Goal: Transaction & Acquisition: Book appointment/travel/reservation

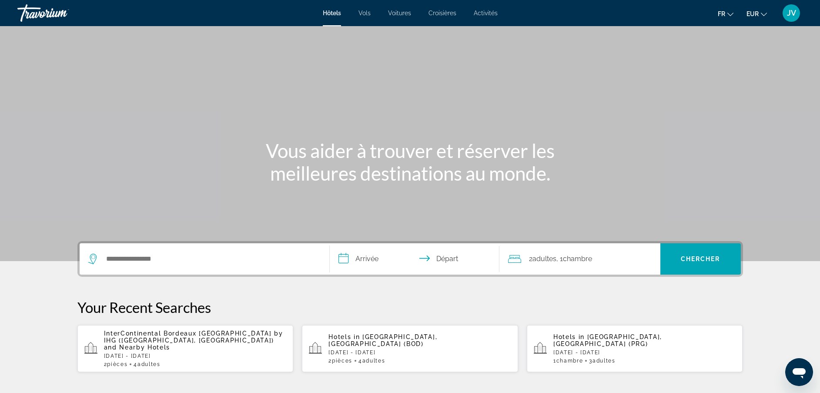
click at [172, 265] on div "Search widget" at bounding box center [204, 258] width 232 height 31
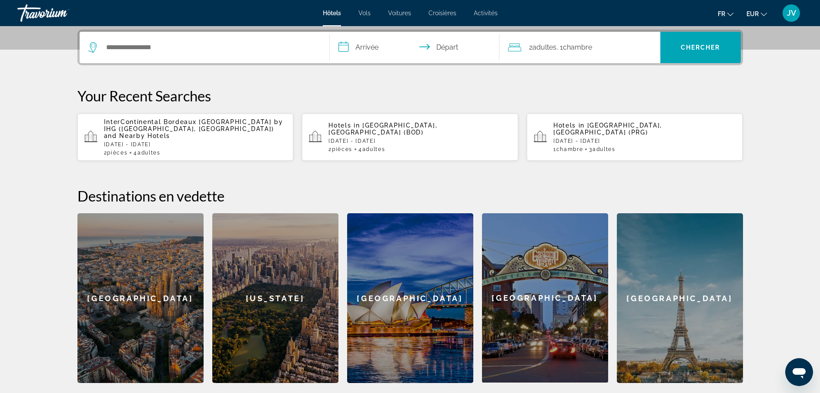
scroll to position [213, 0]
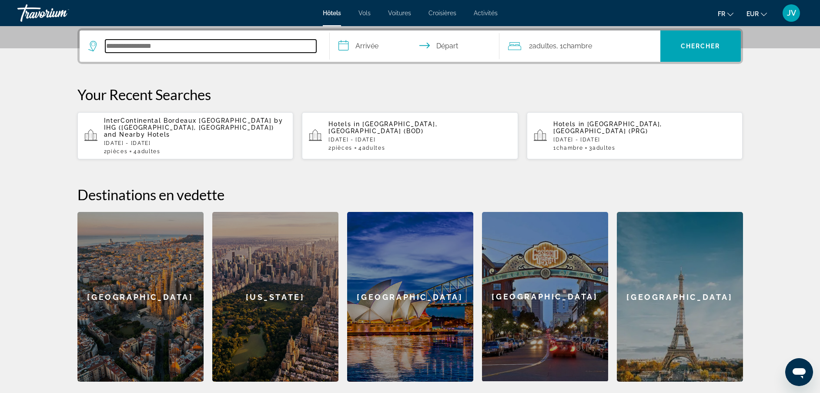
click at [180, 47] on input "Search hotel destination" at bounding box center [210, 46] width 211 height 13
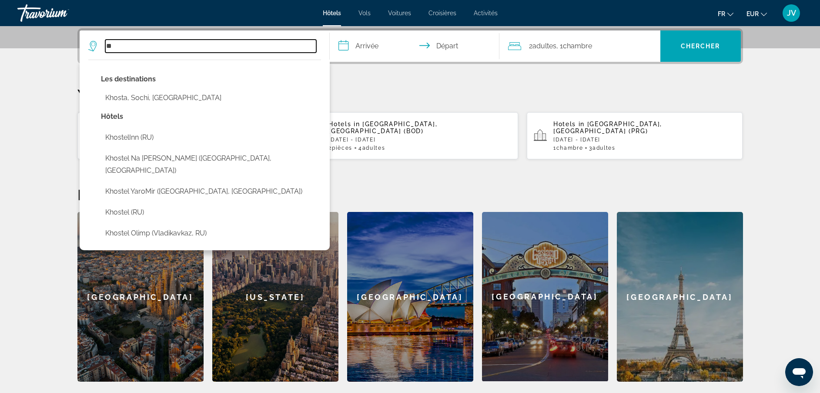
type input "*"
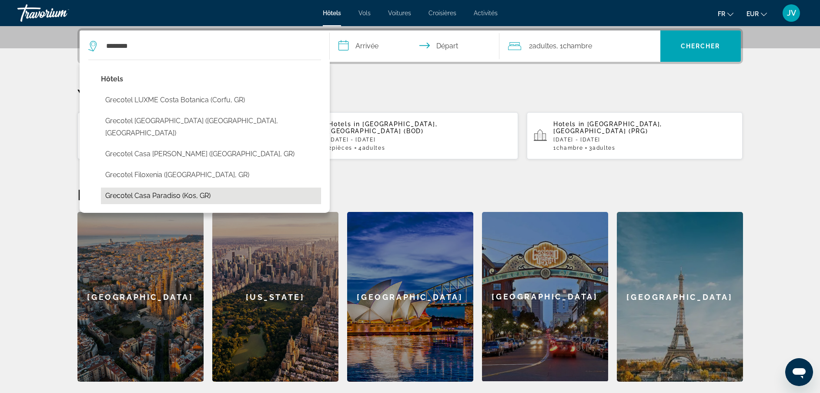
click at [137, 187] on button "Grecotel Casa Paradiso (Kos, GR)" at bounding box center [211, 195] width 220 height 17
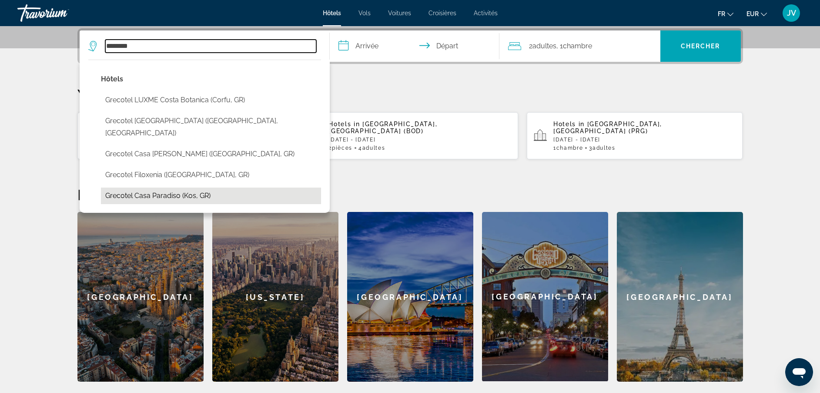
type input "**********"
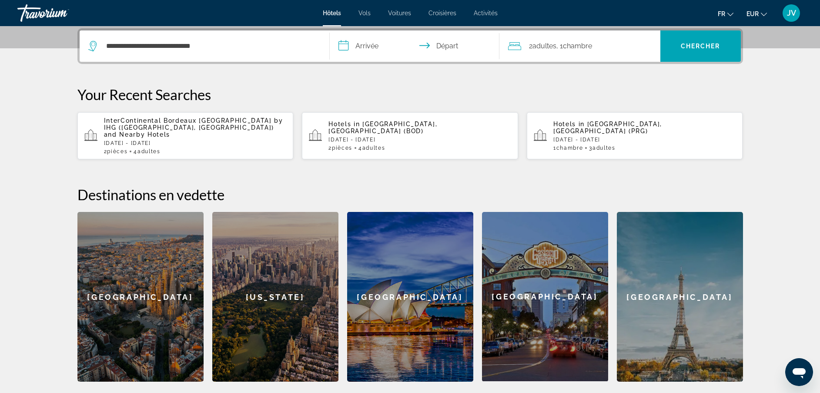
click at [374, 50] on input "**********" at bounding box center [416, 47] width 173 height 34
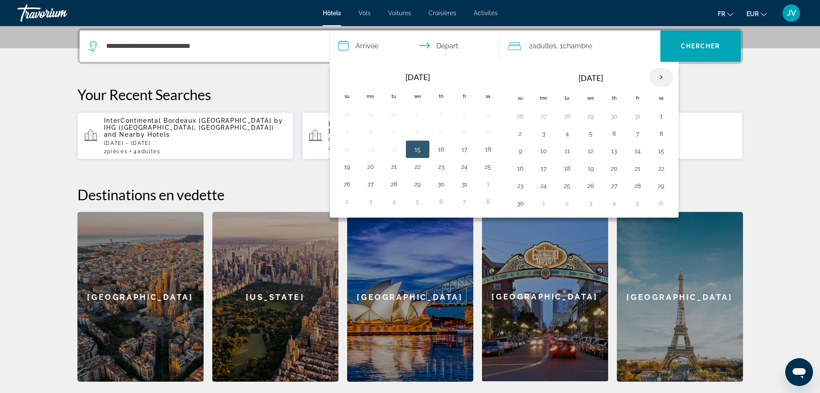
click at [664, 76] on th "Next month" at bounding box center [660, 77] width 23 height 19
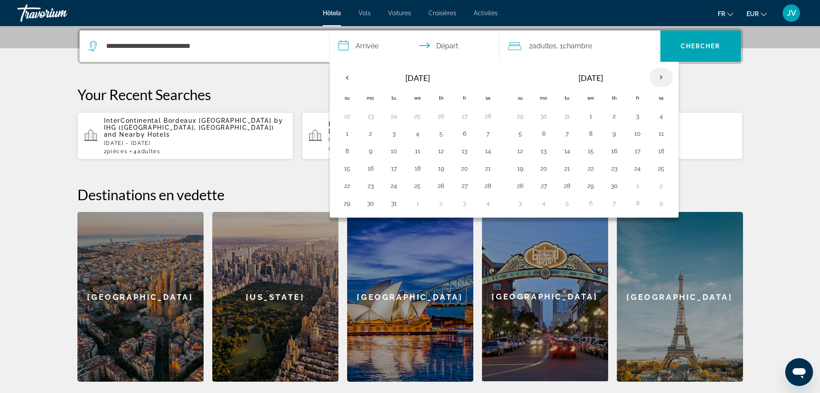
click at [664, 76] on th "Next month" at bounding box center [660, 77] width 23 height 19
click at [523, 185] on button "26" at bounding box center [520, 186] width 14 height 12
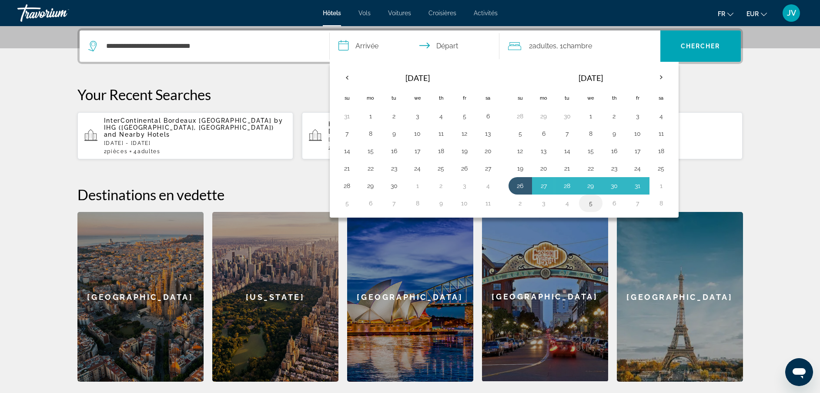
click at [594, 206] on button "5" at bounding box center [591, 203] width 14 height 12
type input "**********"
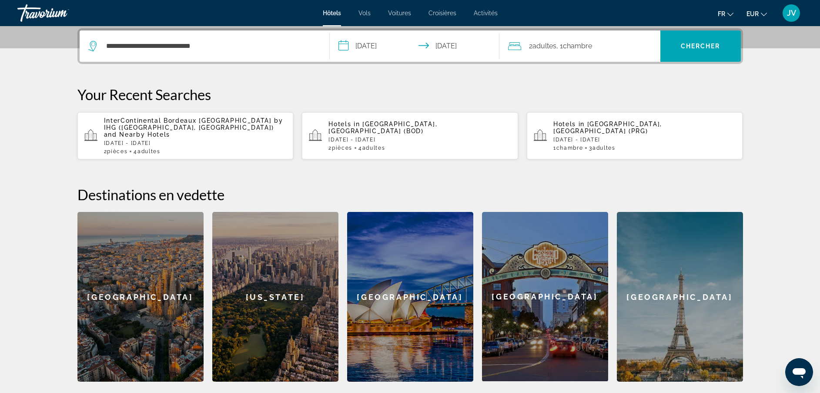
click at [617, 44] on div "2 Adulte Adultes , 1 Chambre pièces" at bounding box center [584, 46] width 152 height 12
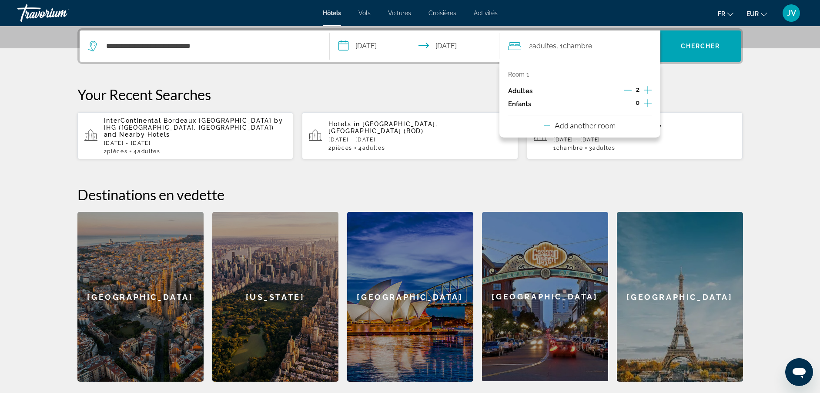
click at [647, 100] on icon "Increment children" at bounding box center [648, 103] width 8 height 8
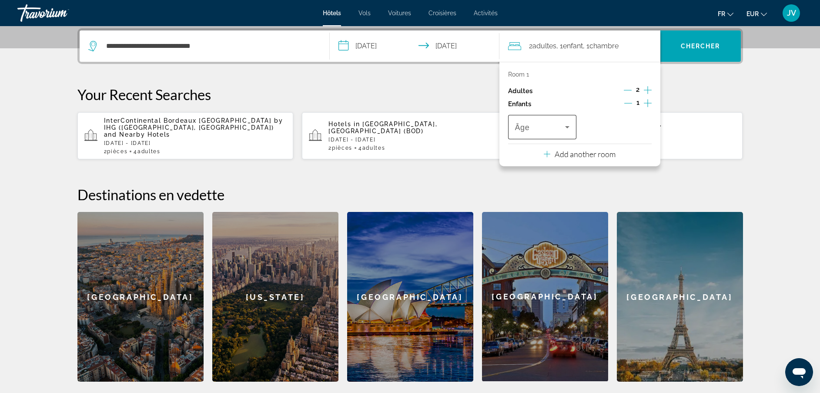
click at [543, 128] on span "Travelers: 2 adults, 1 child" at bounding box center [540, 127] width 50 height 10
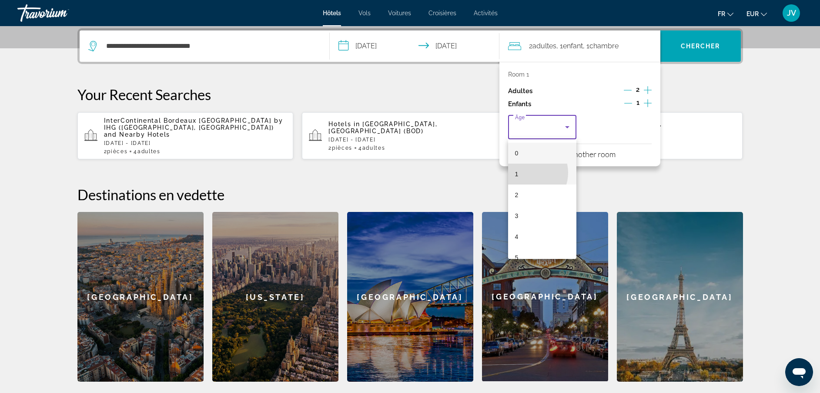
click at [527, 173] on mat-option "1" at bounding box center [542, 173] width 69 height 21
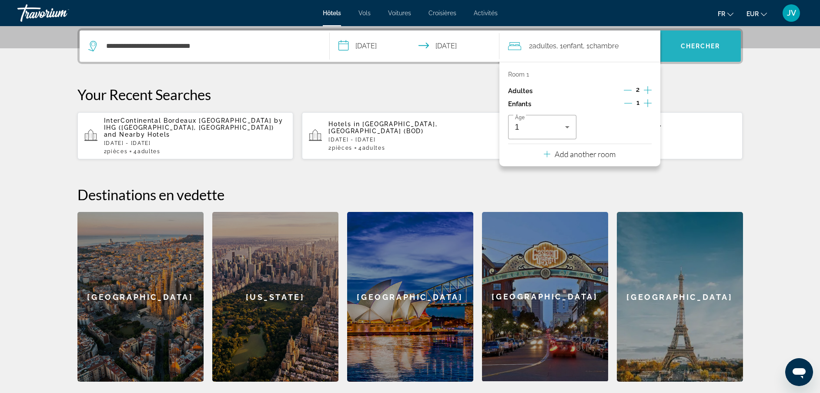
click at [690, 60] on span "Search" at bounding box center [700, 45] width 80 height 31
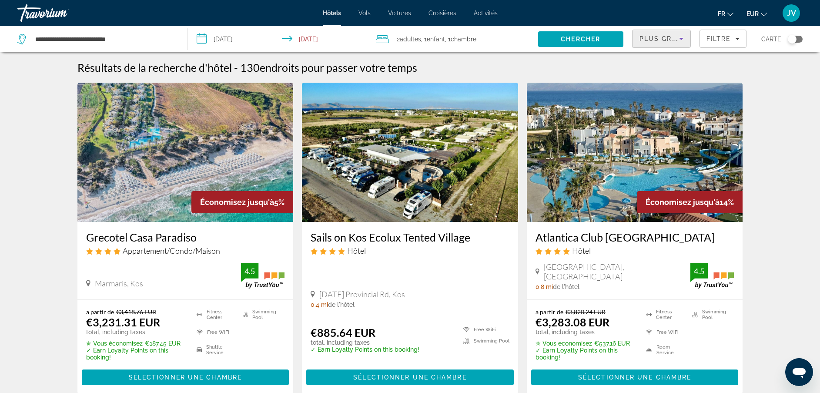
click at [663, 33] on div "Plus grandes économies" at bounding box center [659, 38] width 40 height 10
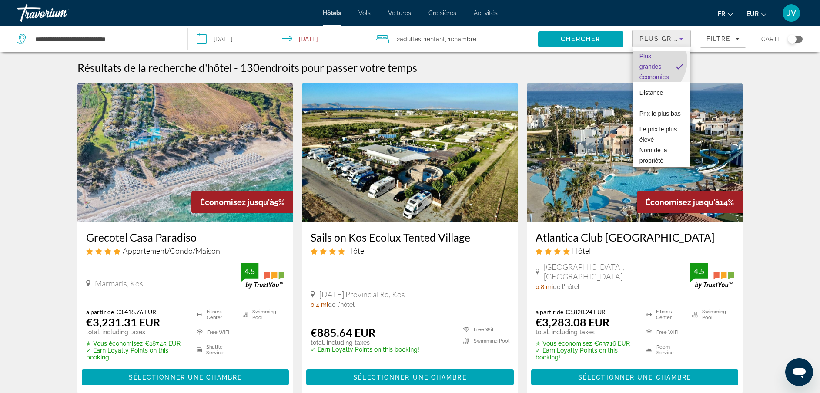
click at [649, 60] on span "Plus grandes économies" at bounding box center [654, 66] width 30 height 31
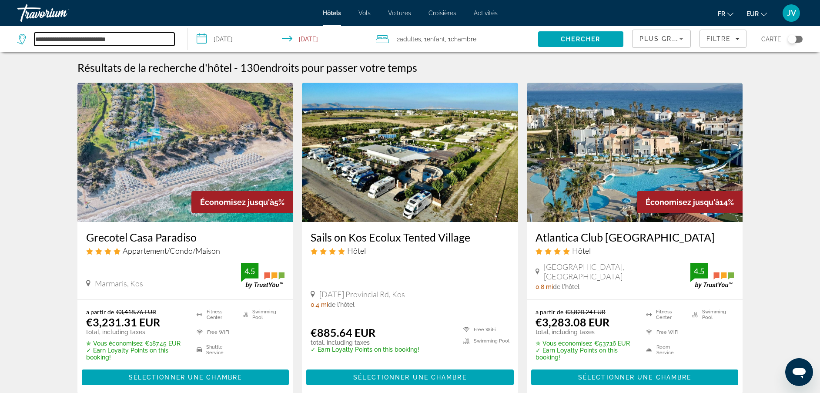
drag, startPoint x: 105, startPoint y: 36, endPoint x: 34, endPoint y: 31, distance: 70.6
click at [34, 31] on div "**********" at bounding box center [97, 39] width 161 height 26
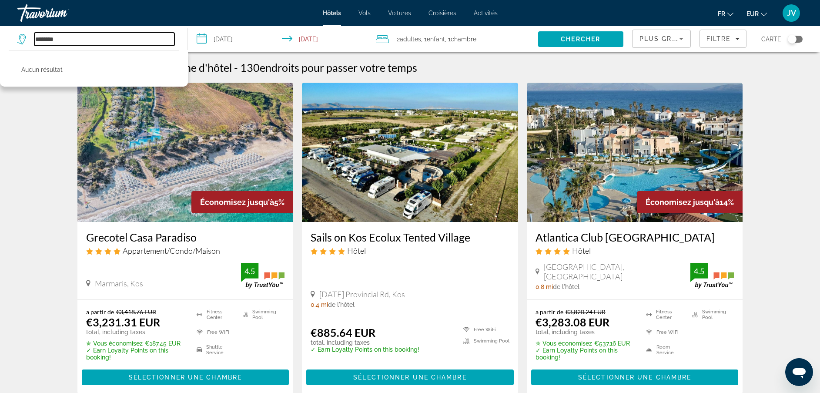
click at [64, 40] on input "********" at bounding box center [104, 39] width 140 height 13
type input "*"
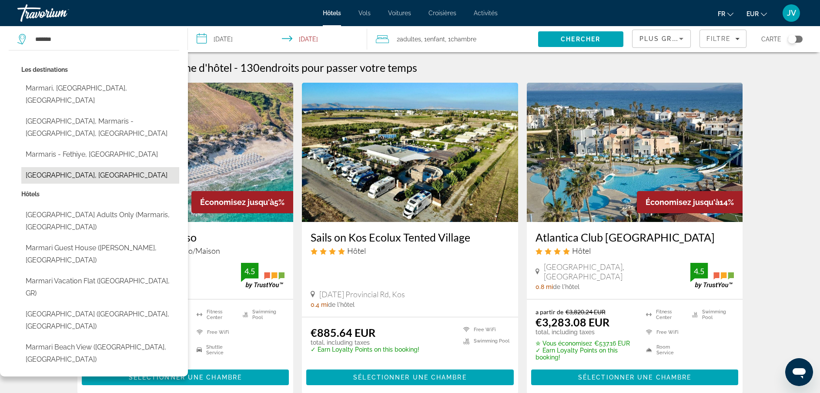
click at [42, 167] on button "[GEOGRAPHIC_DATA], [GEOGRAPHIC_DATA]" at bounding box center [100, 175] width 158 height 17
type input "**********"
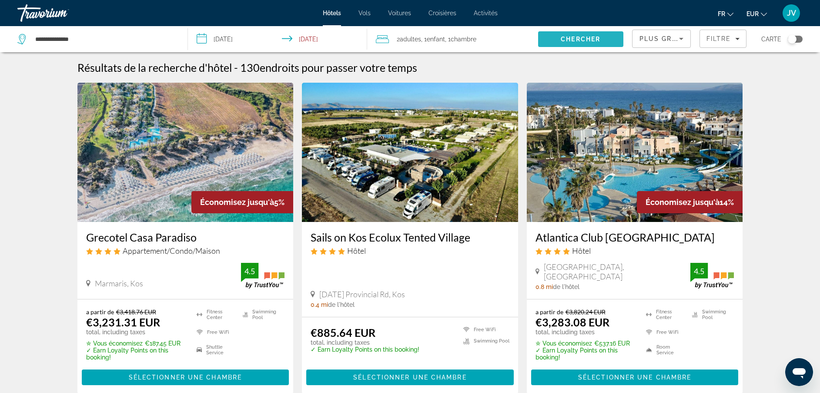
click at [574, 39] on span "Chercher" at bounding box center [580, 39] width 40 height 7
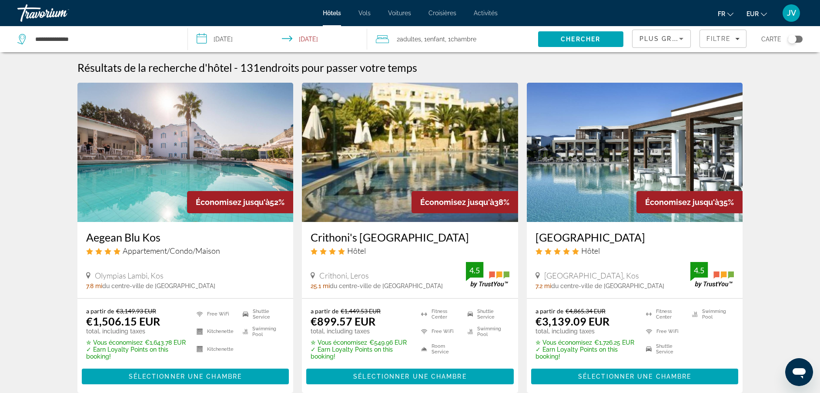
click at [181, 150] on img "Main content" at bounding box center [185, 152] width 216 height 139
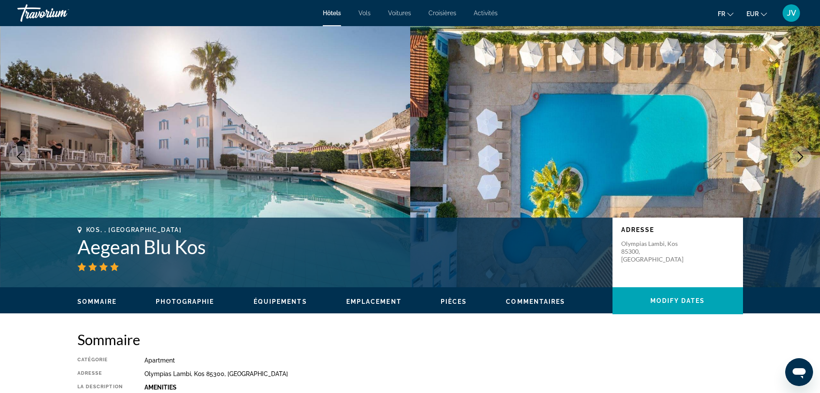
click at [800, 152] on icon "Next image" at bounding box center [800, 156] width 10 height 10
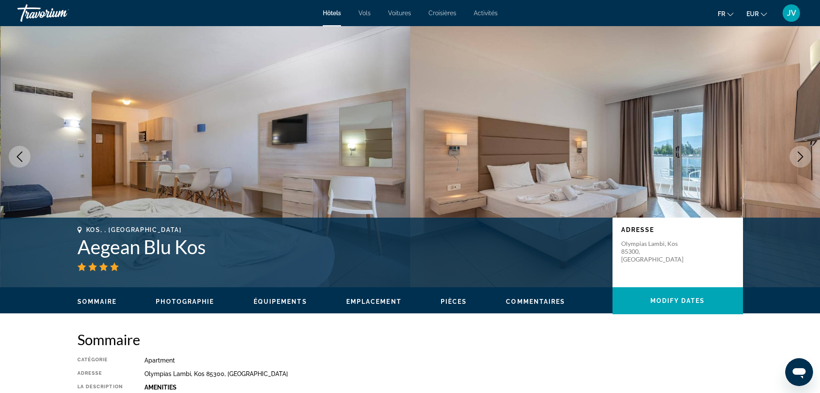
click at [800, 152] on icon "Next image" at bounding box center [800, 156] width 10 height 10
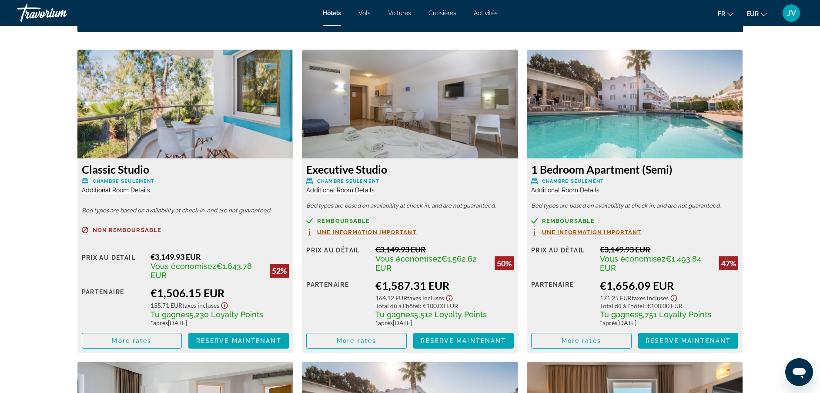
scroll to position [1187, 0]
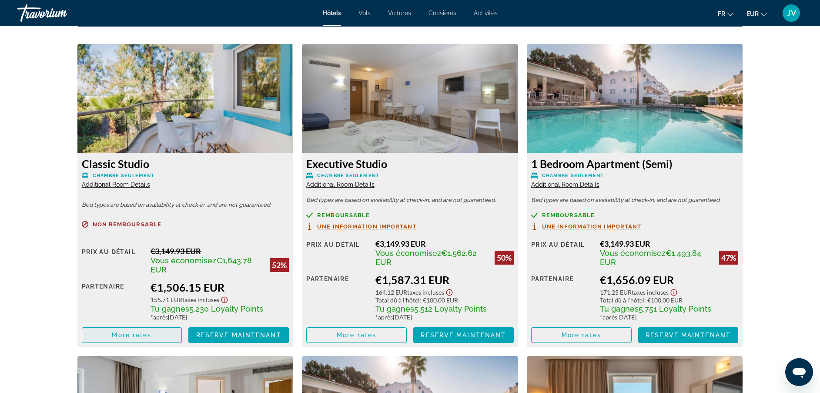
click at [121, 328] on span "Main content" at bounding box center [132, 334] width 100 height 21
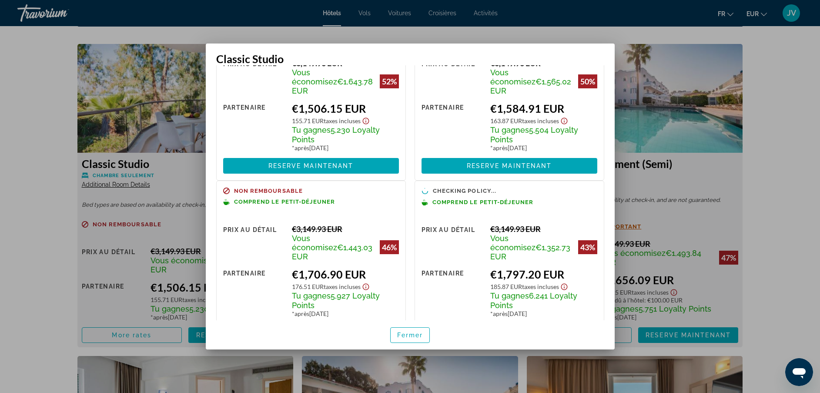
scroll to position [84, 0]
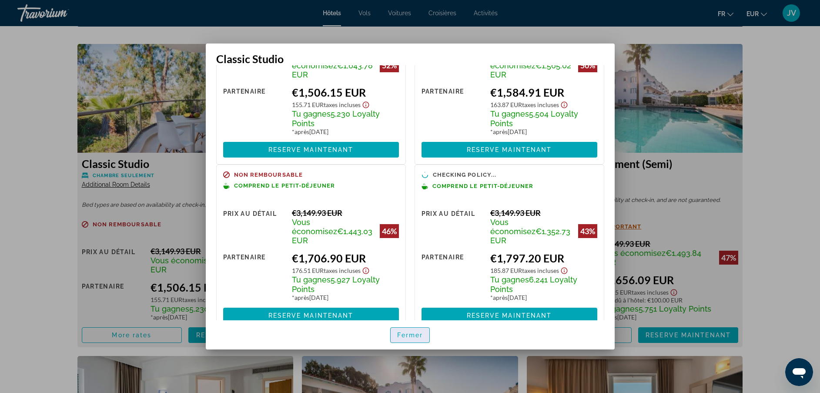
click at [403, 328] on span "button" at bounding box center [409, 334] width 39 height 21
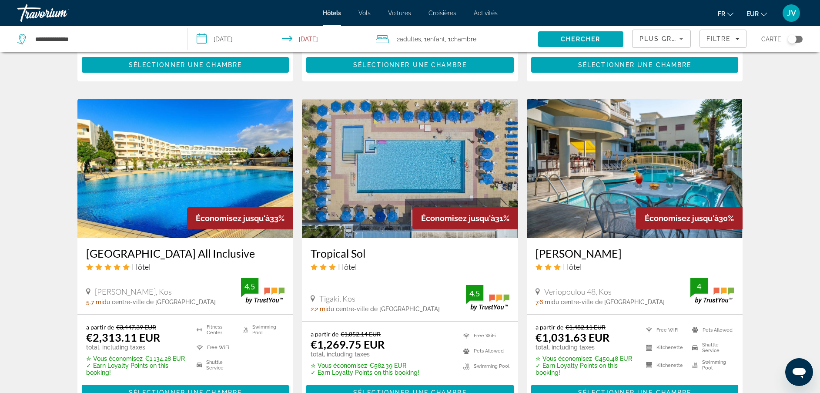
scroll to position [593, 0]
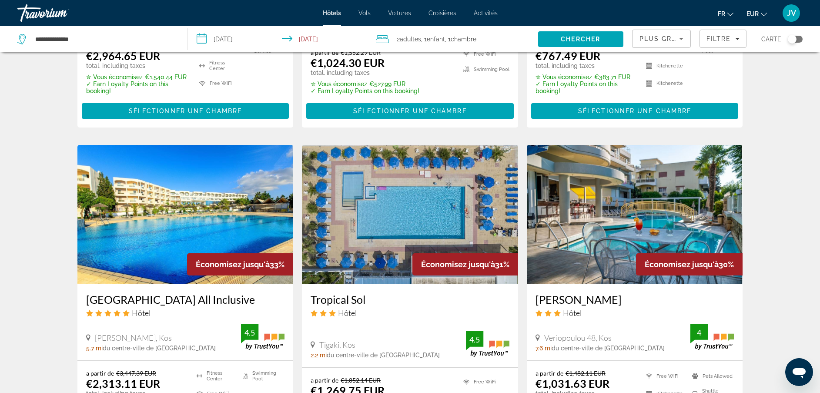
click at [228, 240] on img "Main content" at bounding box center [185, 214] width 216 height 139
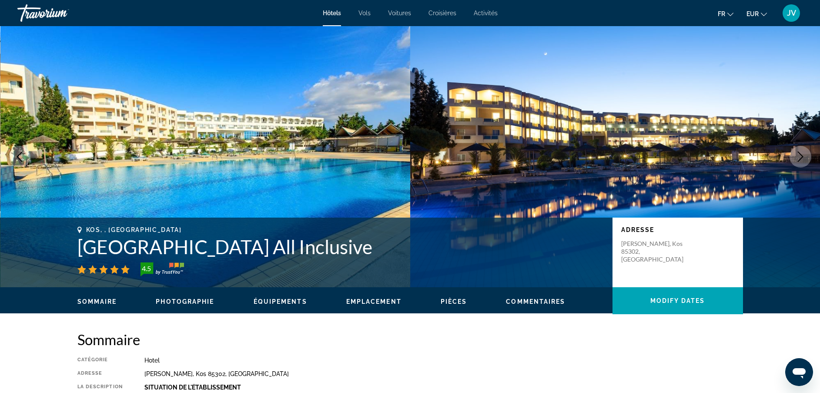
drag, startPoint x: 78, startPoint y: 247, endPoint x: 379, endPoint y: 249, distance: 300.9
click at [379, 249] on h1 "[GEOGRAPHIC_DATA] All Inclusive" at bounding box center [340, 246] width 526 height 23
drag, startPoint x: 379, startPoint y: 249, endPoint x: 356, endPoint y: 252, distance: 22.9
copy h1 "[GEOGRAPHIC_DATA] All Inclusive"
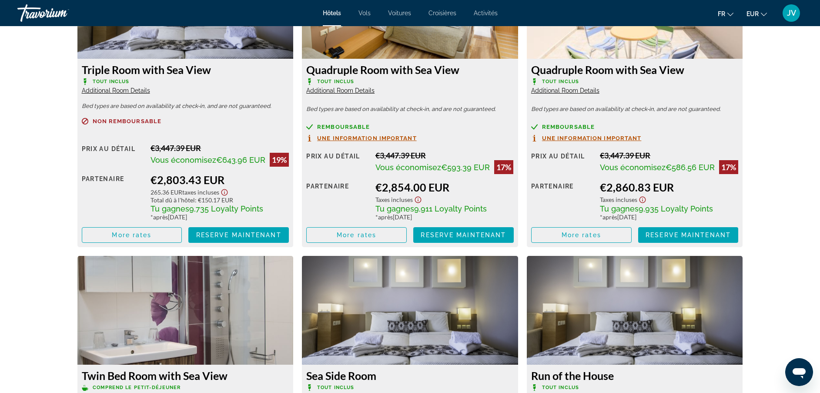
scroll to position [1542, 0]
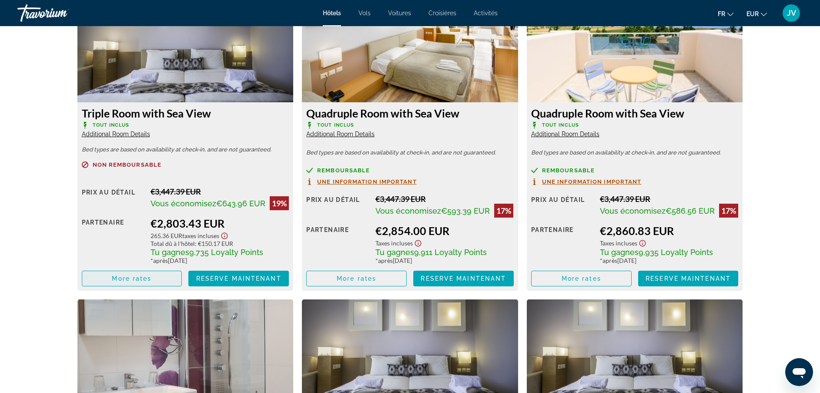
click at [134, 288] on span "Main content" at bounding box center [132, 278] width 100 height 21
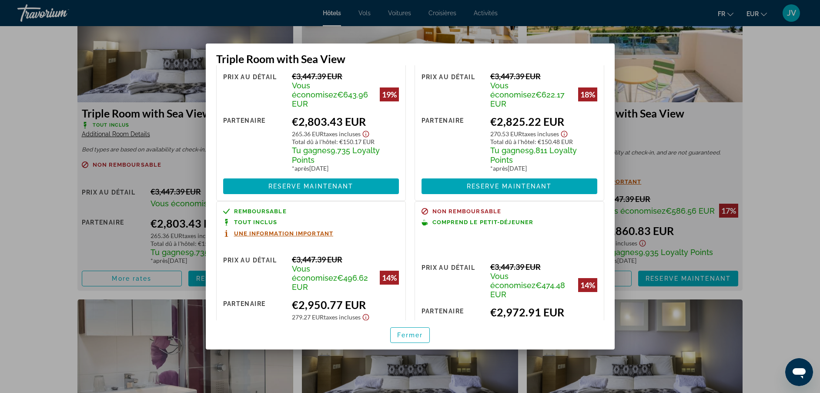
scroll to position [47, 0]
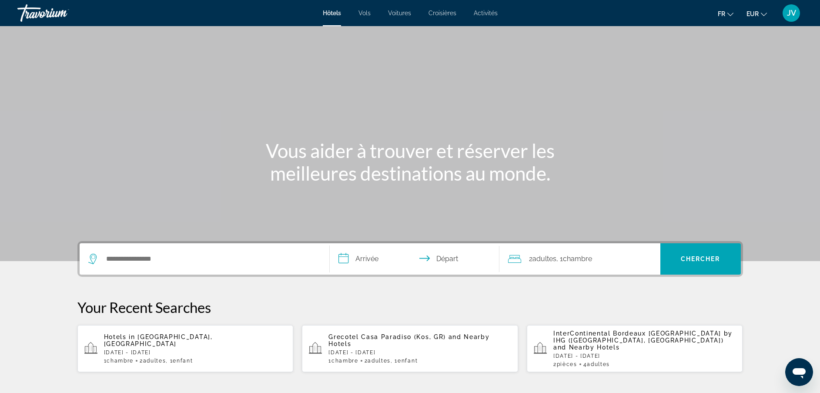
click at [160, 357] on span "Adultes" at bounding box center [154, 360] width 23 height 6
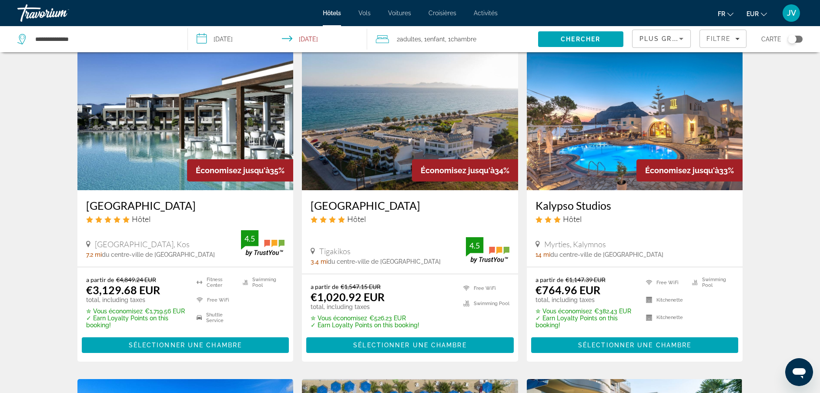
scroll to position [361, 0]
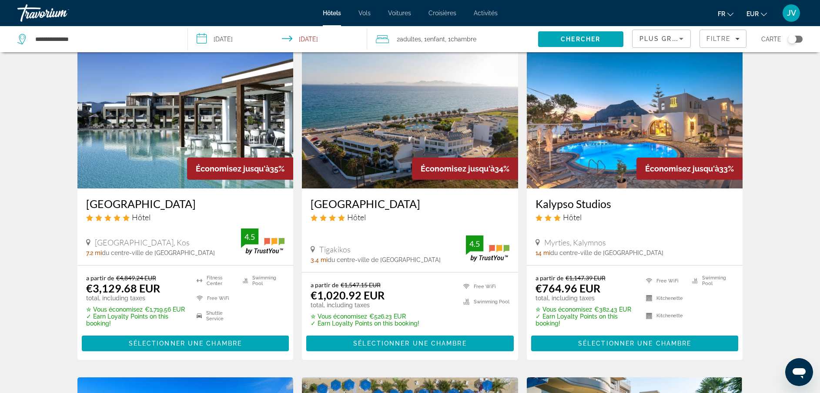
click at [398, 117] on img "Main content" at bounding box center [410, 118] width 216 height 139
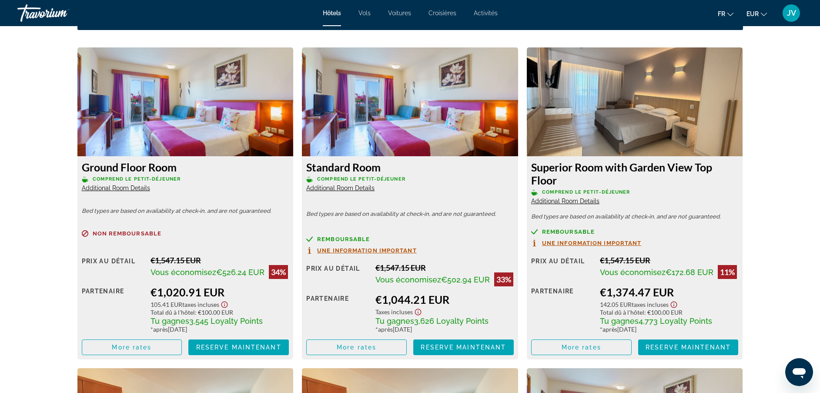
scroll to position [1162, 0]
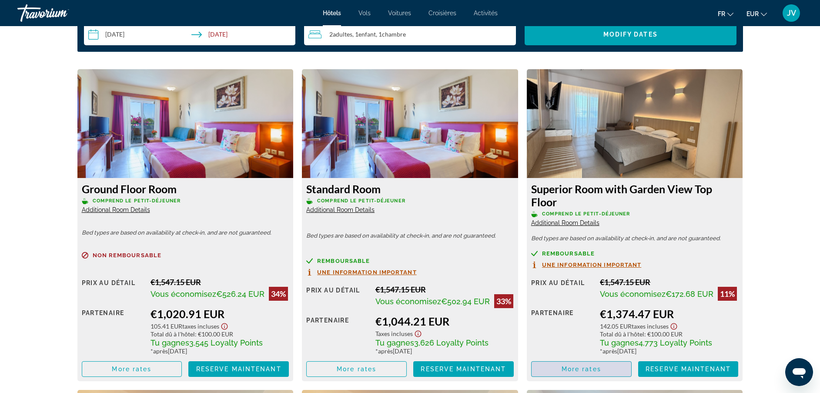
click at [593, 371] on span "More rates" at bounding box center [581, 368] width 40 height 7
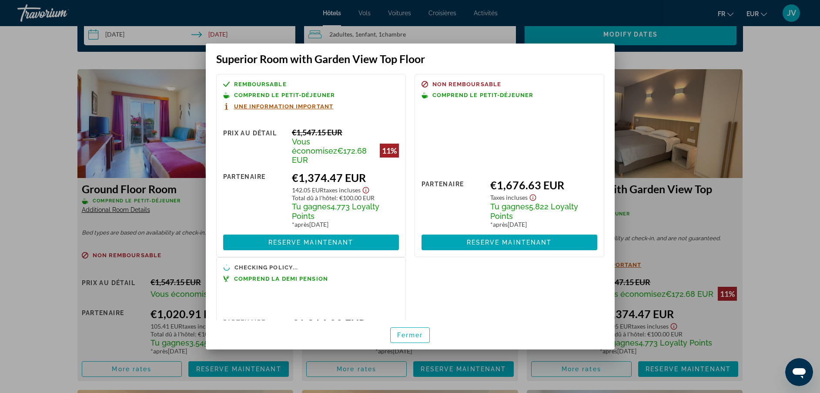
scroll to position [0, 0]
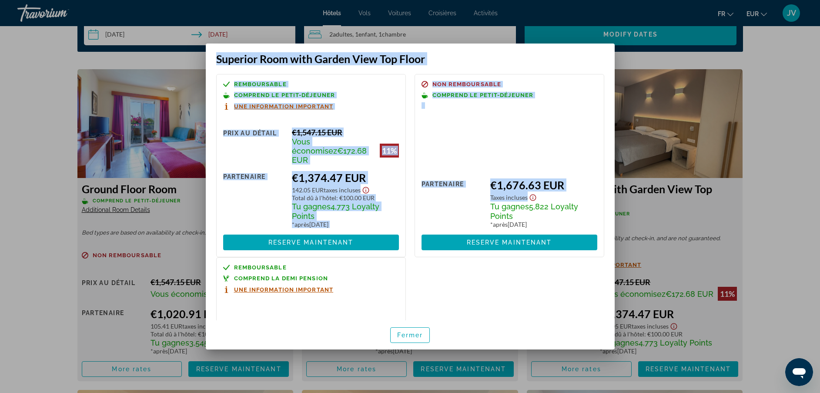
drag, startPoint x: 615, startPoint y: 187, endPoint x: 633, endPoint y: 291, distance: 105.4
click at [633, 291] on div "Superior Room with Garden View Top Floor Remboursable Comprend le petit-déjeune…" at bounding box center [410, 196] width 820 height 393
click at [767, 115] on div at bounding box center [410, 196] width 820 height 393
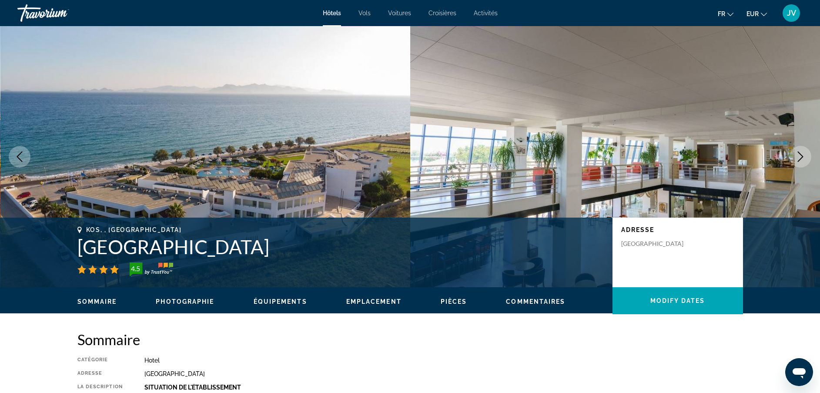
scroll to position [1162, 0]
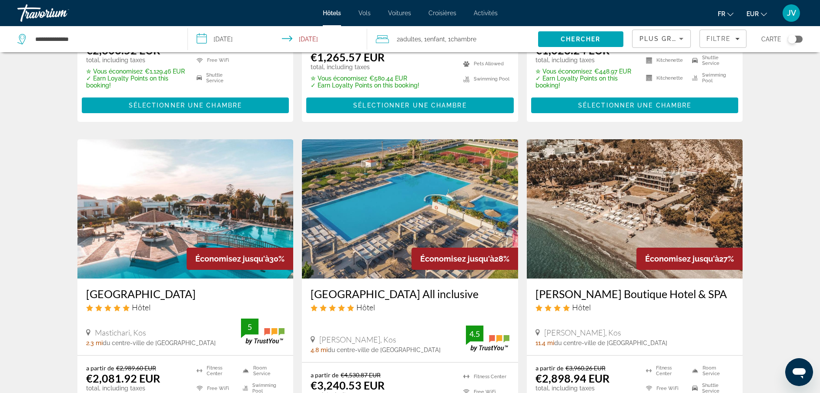
scroll to position [932, 0]
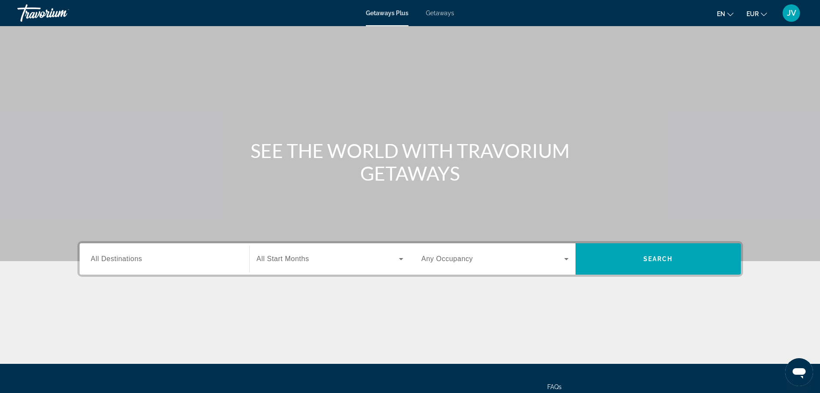
click at [441, 16] on span "Getaways" at bounding box center [440, 13] width 28 height 7
click at [189, 254] on input "Destination All Destinations" at bounding box center [164, 259] width 147 height 10
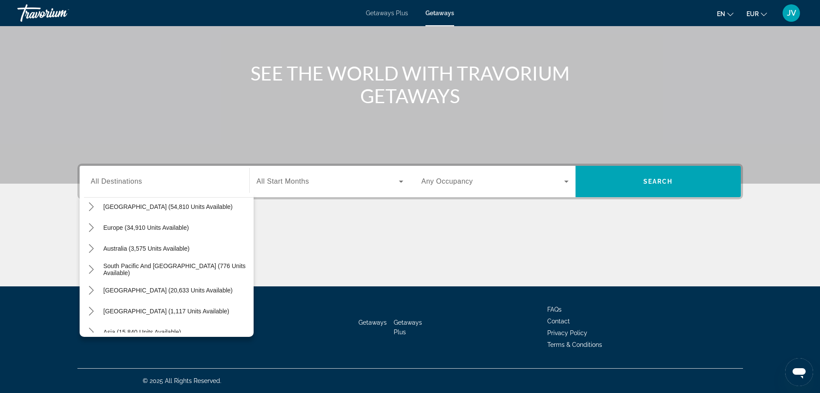
scroll to position [80, 0]
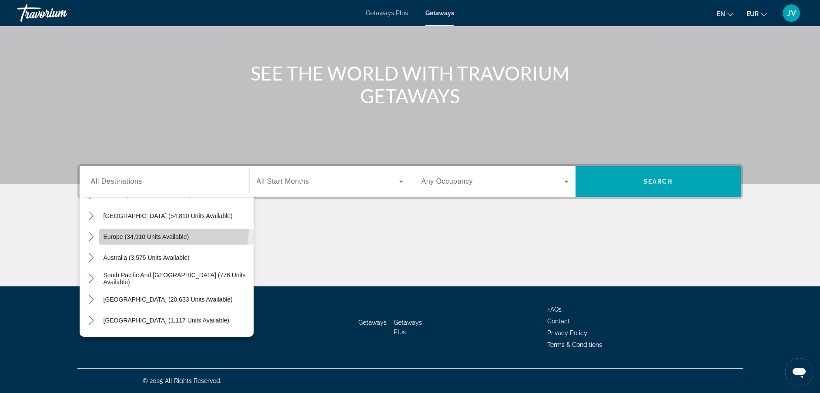
click at [173, 229] on span "Select destination: Europe (34,910 units available)" at bounding box center [176, 236] width 154 height 21
type input "**********"
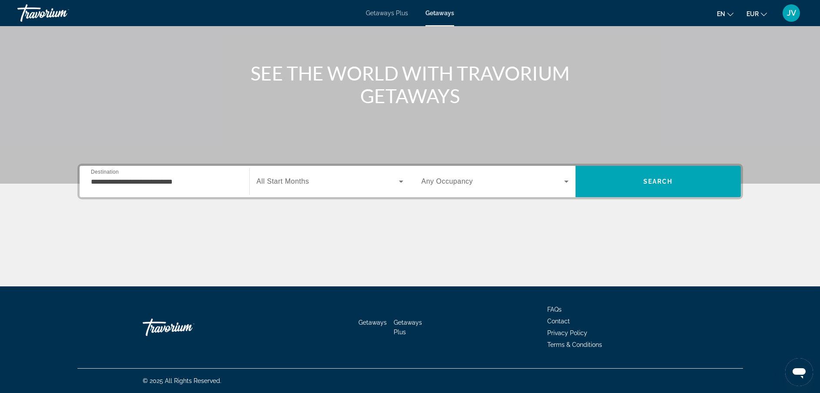
click at [290, 193] on div "Search widget" at bounding box center [330, 181] width 147 height 24
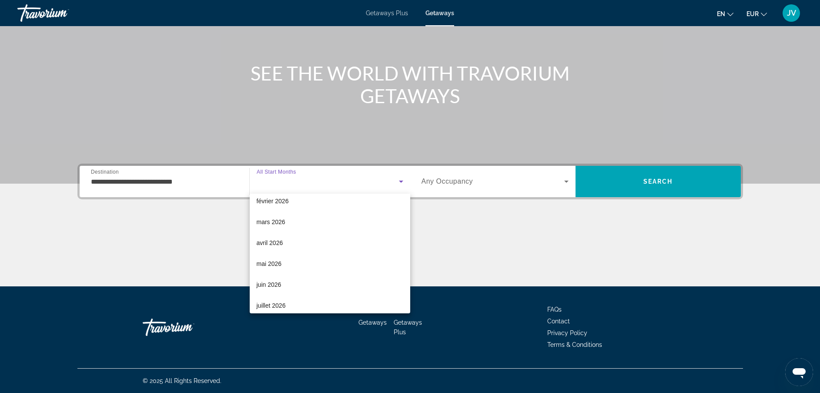
scroll to position [131, 0]
click at [331, 293] on mat-option "juillet 2026" at bounding box center [330, 284] width 160 height 21
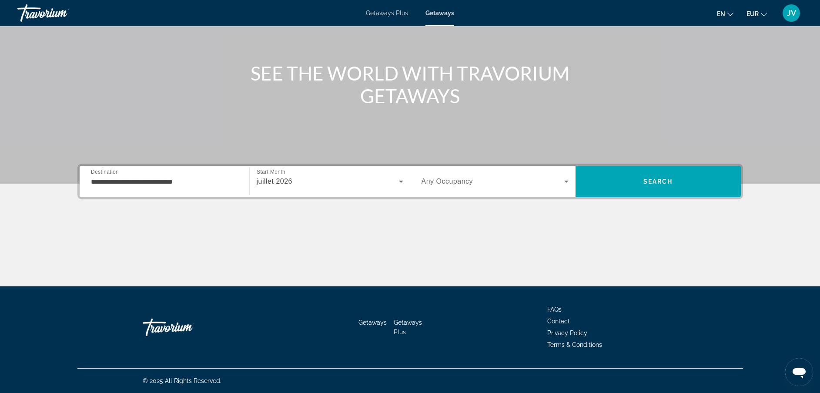
click at [560, 174] on div "Search widget" at bounding box center [494, 181] width 147 height 24
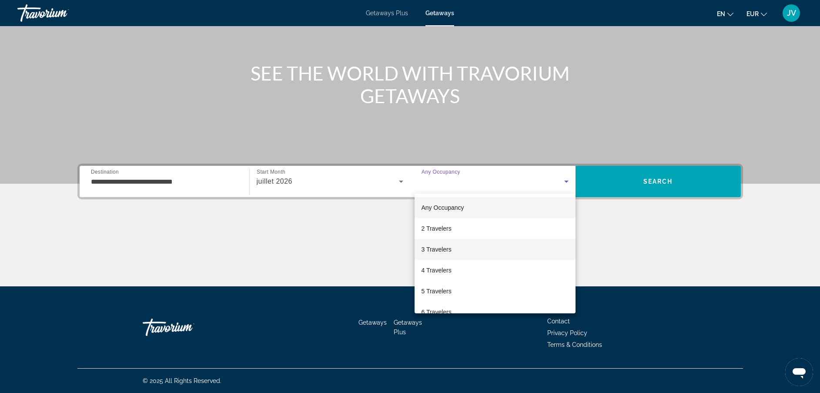
click at [517, 256] on mat-option "3 Travelers" at bounding box center [494, 249] width 161 height 21
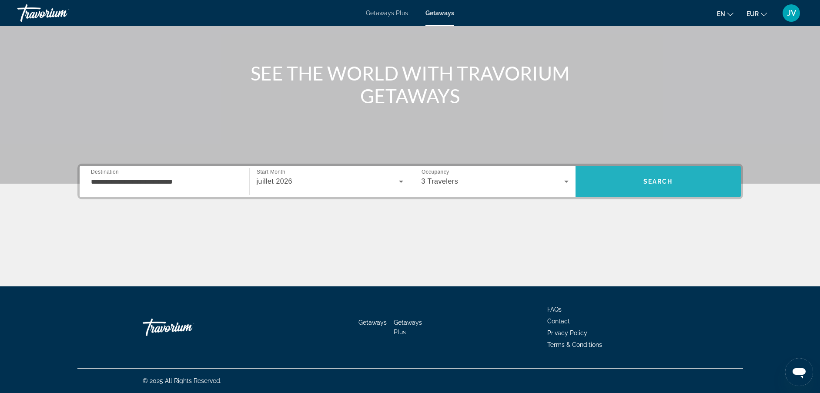
click at [647, 187] on span "Search" at bounding box center [657, 181] width 165 height 21
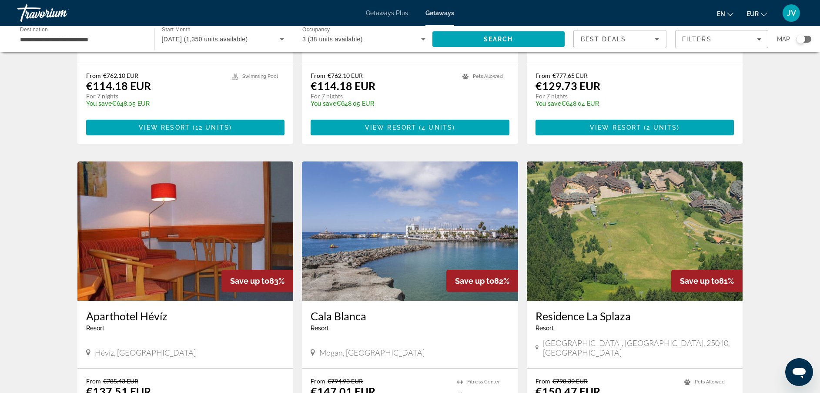
scroll to position [524, 0]
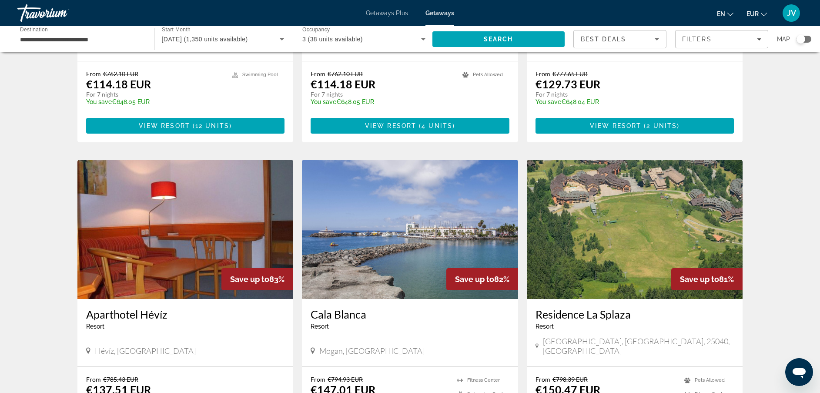
click at [146, 41] on div "**********" at bounding box center [81, 39] width 137 height 25
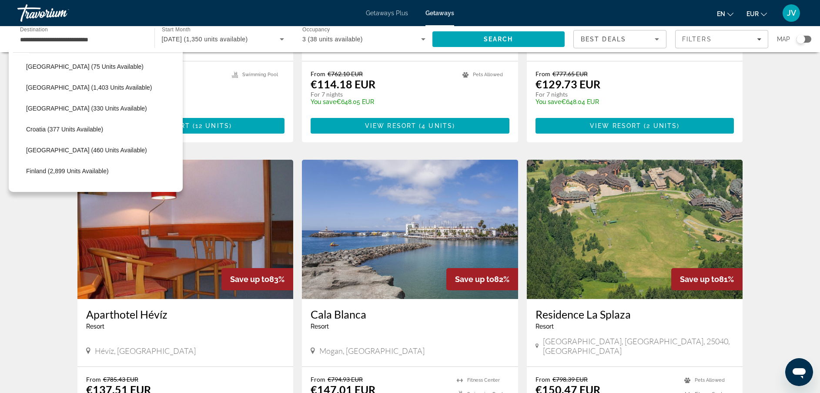
scroll to position [139, 0]
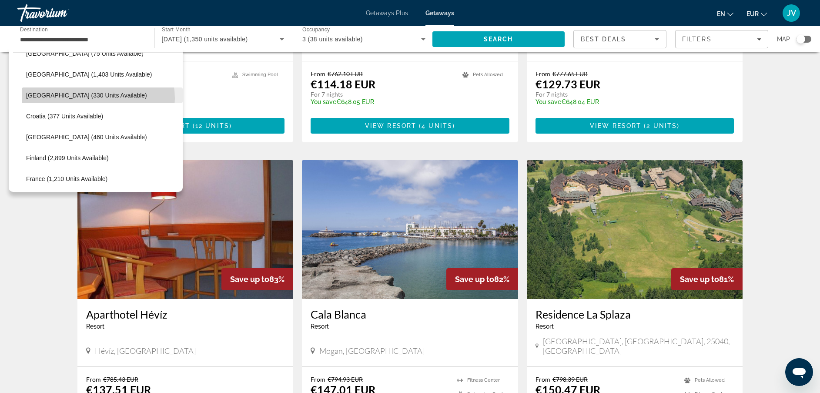
click at [98, 98] on span "Belgium (330 units available)" at bounding box center [86, 95] width 121 height 7
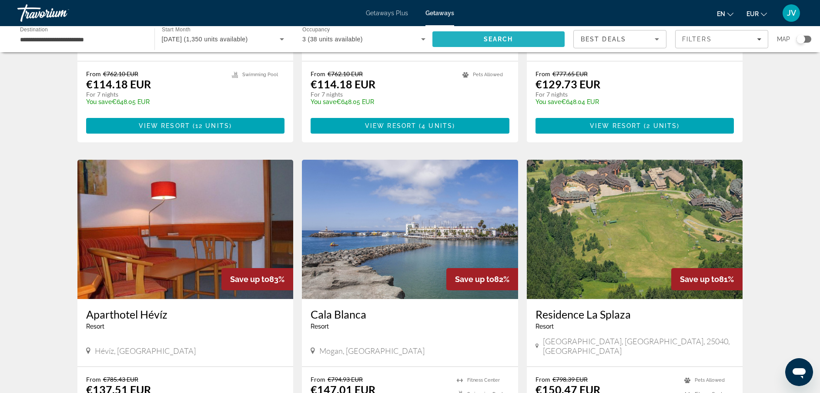
click at [523, 41] on span "Search" at bounding box center [498, 39] width 133 height 21
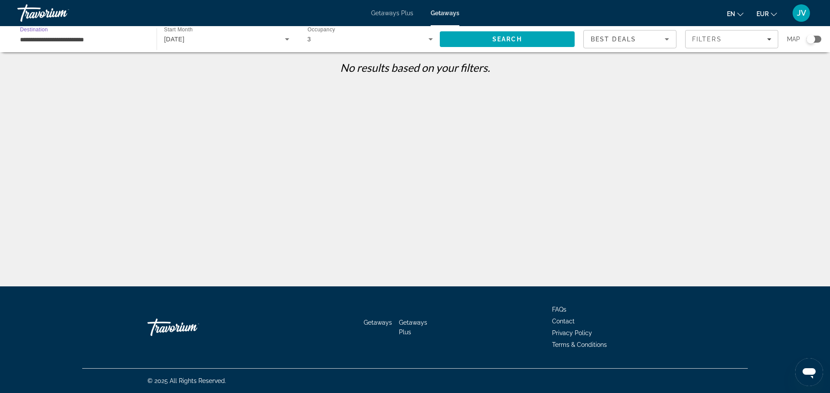
click at [132, 39] on input "**********" at bounding box center [82, 39] width 125 height 10
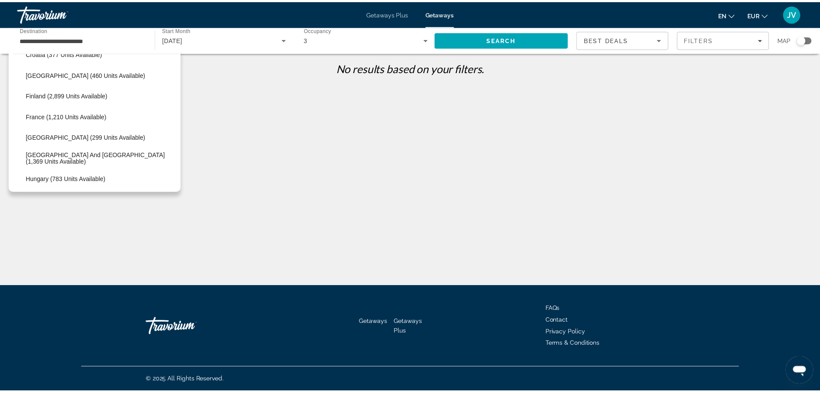
scroll to position [205, 0]
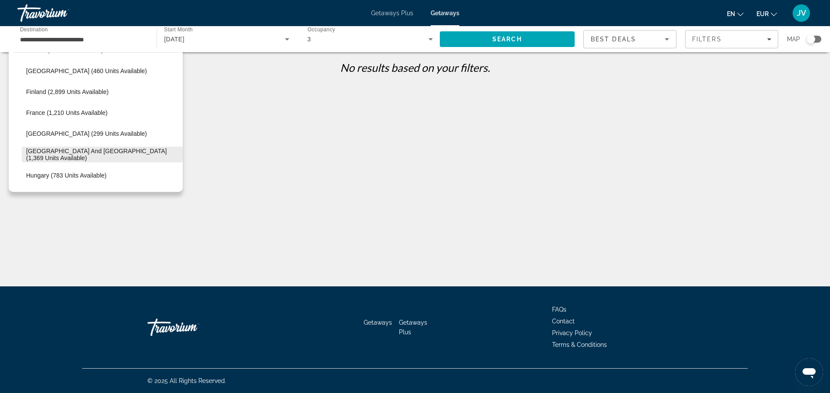
click at [130, 156] on span "Greece and Cyprus (1,369 units available)" at bounding box center [102, 154] width 152 height 14
type input "**********"
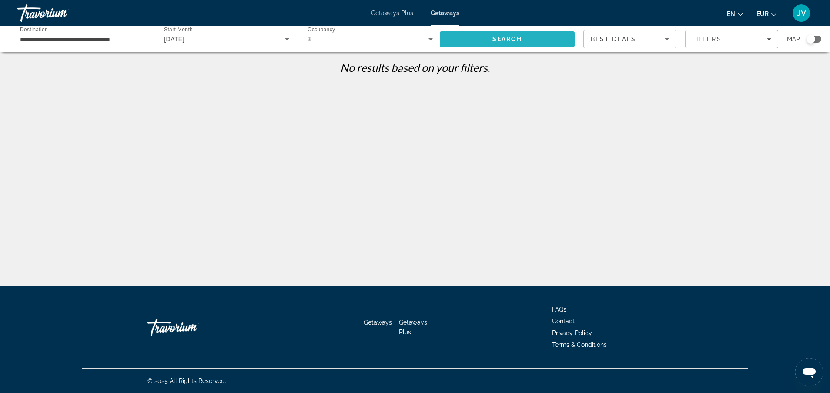
click at [497, 43] on span "Search" at bounding box center [507, 39] width 135 height 21
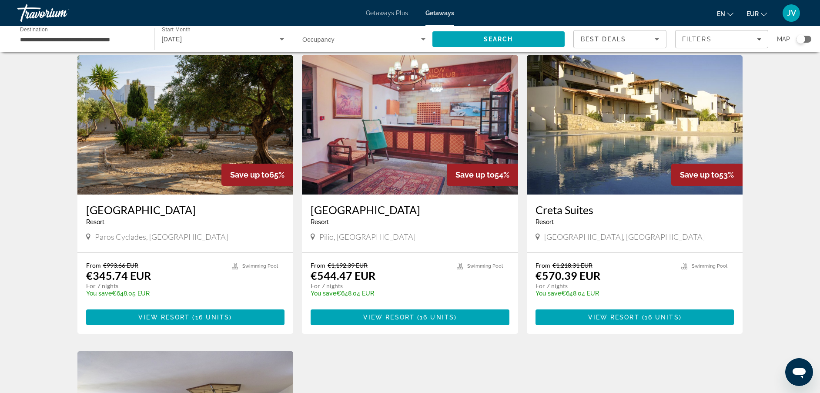
scroll to position [8, 0]
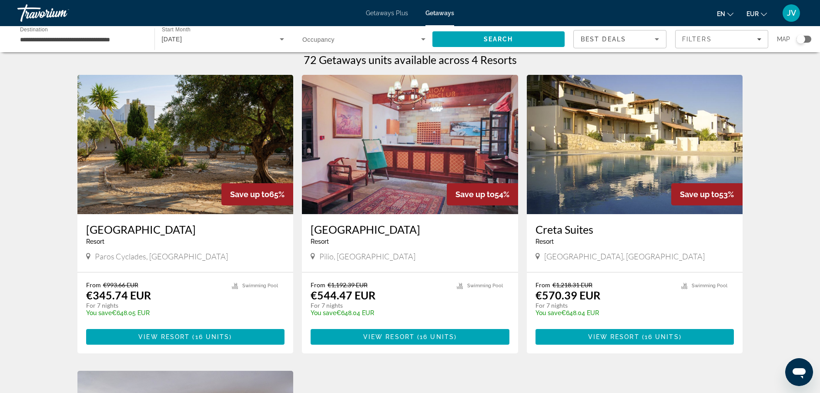
click at [184, 167] on img "Main content" at bounding box center [185, 144] width 216 height 139
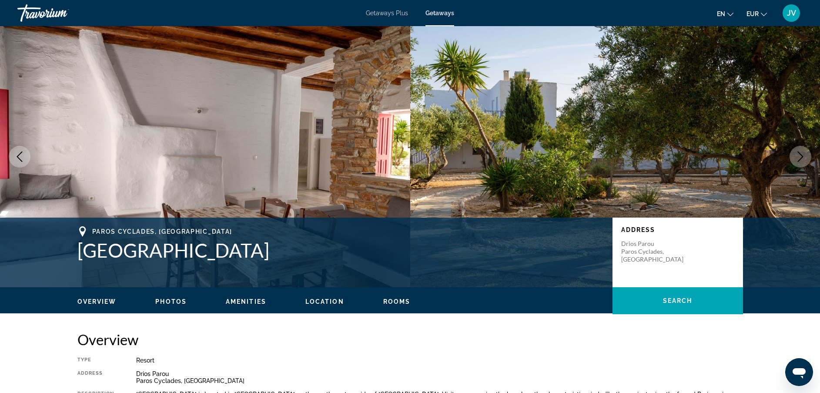
click at [797, 159] on icon "Next image" at bounding box center [800, 156] width 10 height 10
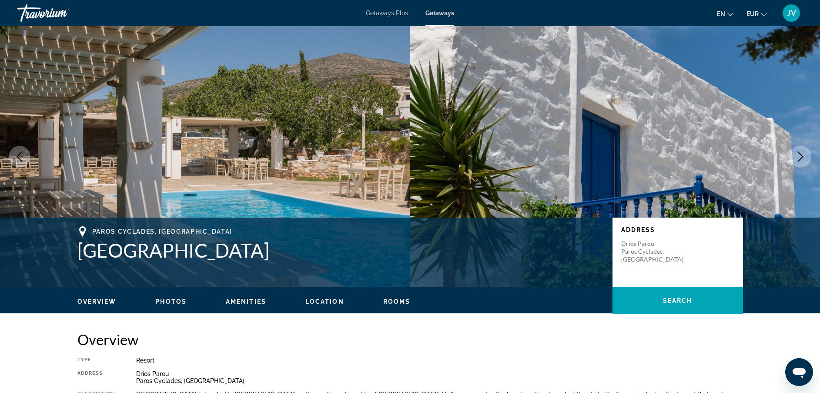
click at [798, 158] on icon "Next image" at bounding box center [800, 156] width 10 height 10
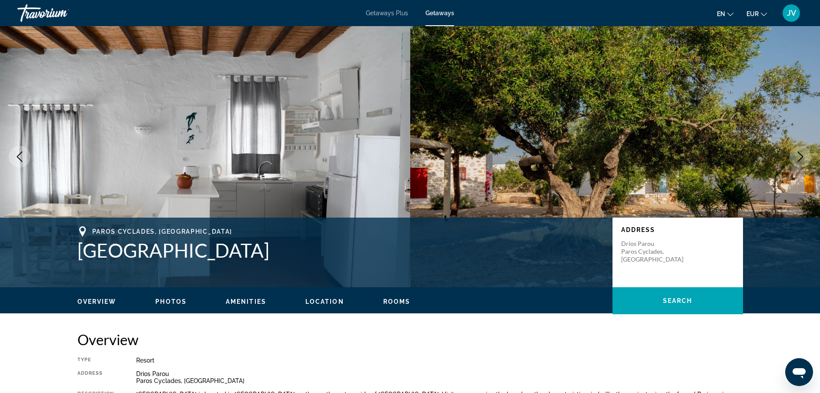
click at [798, 158] on icon "Next image" at bounding box center [800, 156] width 10 height 10
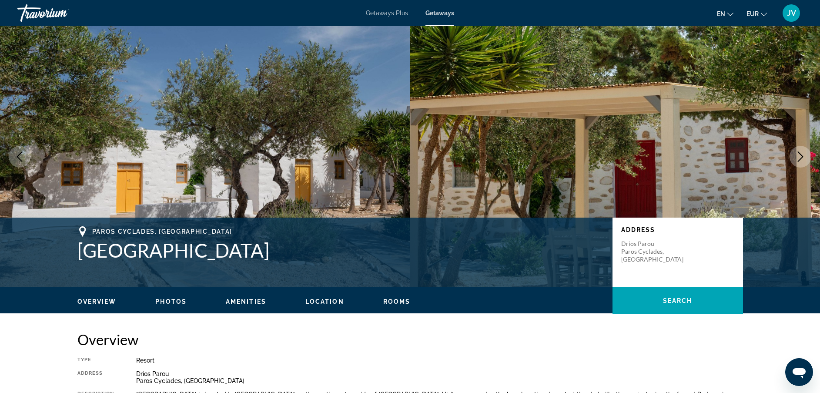
click at [798, 158] on icon "Next image" at bounding box center [800, 156] width 10 height 10
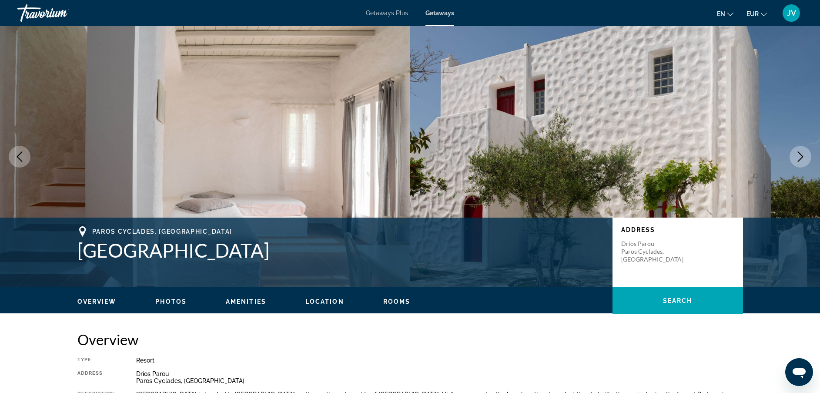
click at [798, 158] on icon "Next image" at bounding box center [800, 156] width 10 height 10
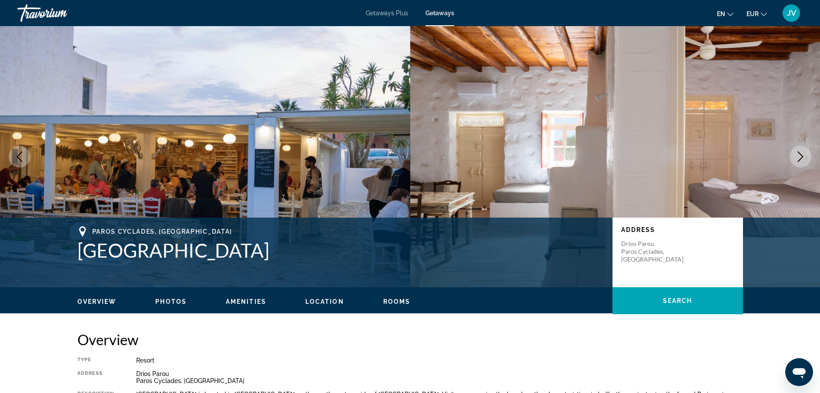
click at [798, 158] on icon "Next image" at bounding box center [800, 156] width 10 height 10
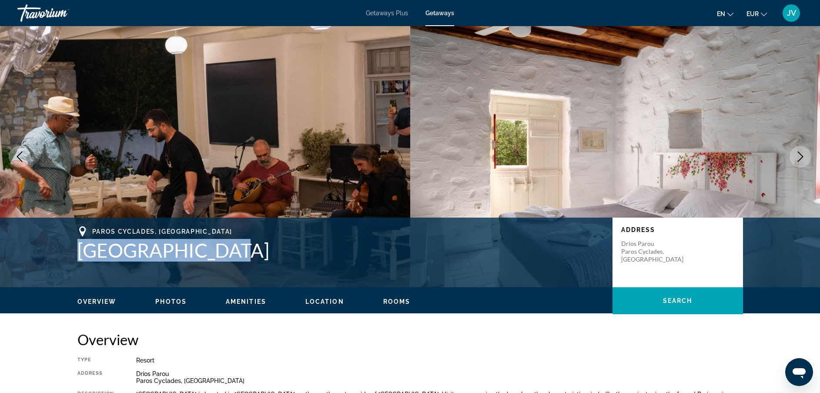
drag, startPoint x: 79, startPoint y: 251, endPoint x: 223, endPoint y: 246, distance: 144.9
click at [223, 246] on h1 "Anezina Village" at bounding box center [340, 250] width 526 height 23
drag, startPoint x: 223, startPoint y: 246, endPoint x: 171, endPoint y: 252, distance: 52.5
copy h1 "Anezina Village"
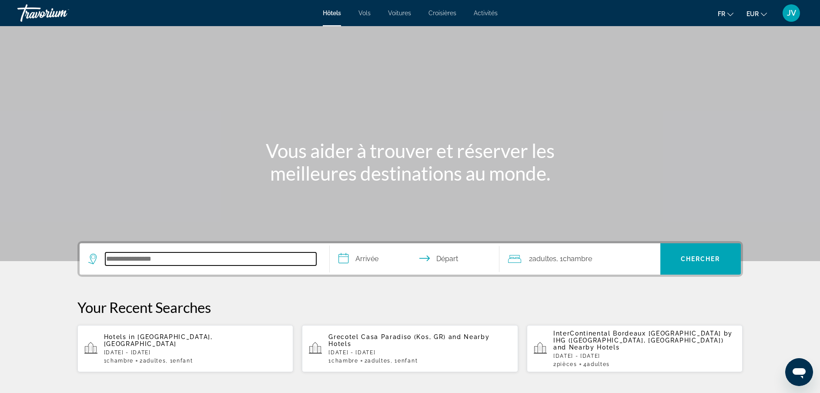
click at [228, 256] on input "Search hotel destination" at bounding box center [210, 258] width 211 height 13
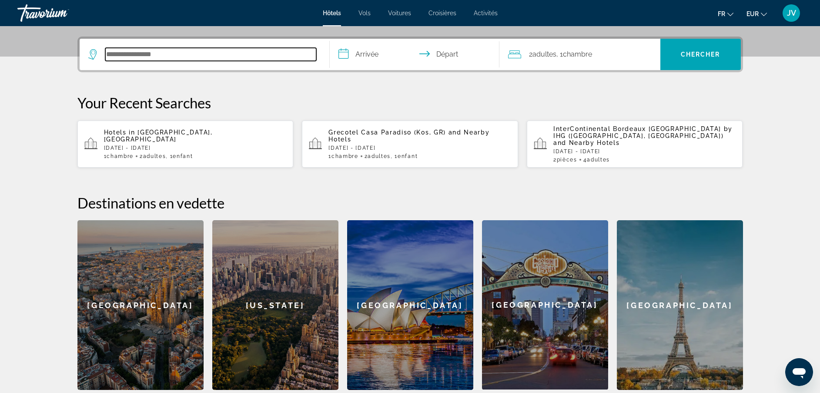
scroll to position [213, 0]
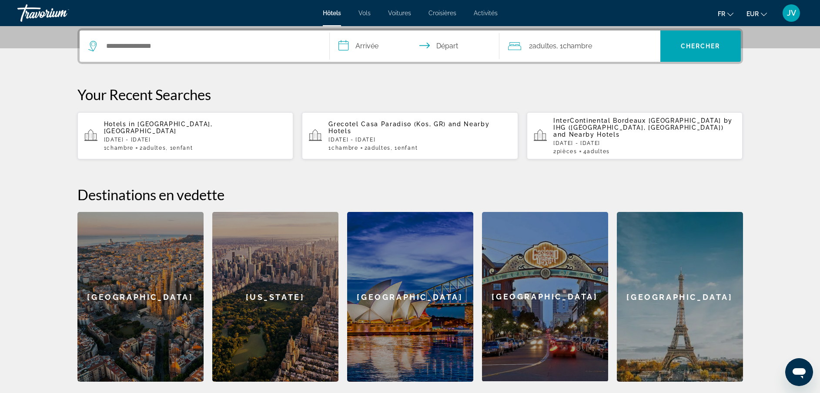
click at [228, 256] on div "[US_STATE]" at bounding box center [275, 297] width 126 height 170
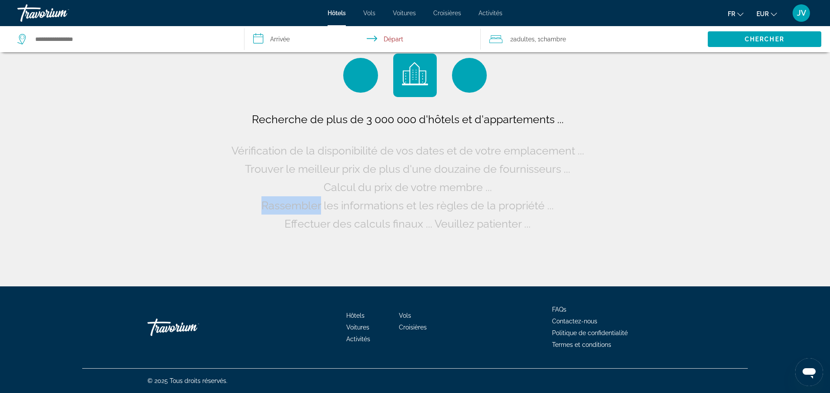
drag, startPoint x: 228, startPoint y: 256, endPoint x: 218, endPoint y: 261, distance: 11.1
click at [218, 261] on div "Recherche de plus de 3 000 000 d'hôtels et d'appartements ... Vérification de l…" at bounding box center [415, 143] width 830 height 286
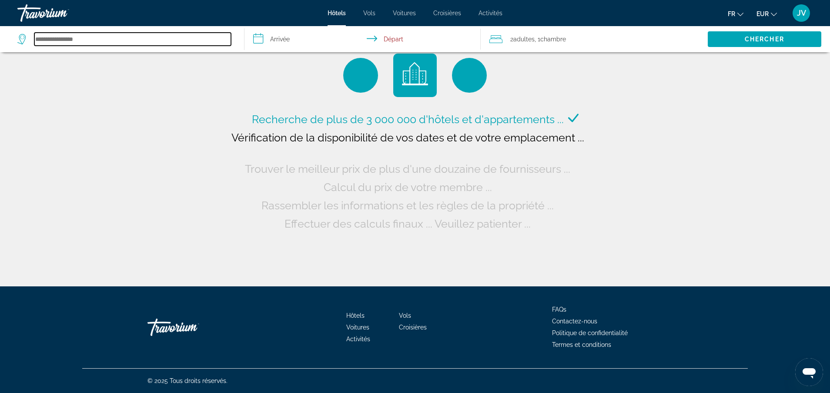
drag, startPoint x: 218, startPoint y: 261, endPoint x: 177, endPoint y: 40, distance: 224.2
click at [177, 40] on input "Search hotel destination" at bounding box center [132, 39] width 197 height 13
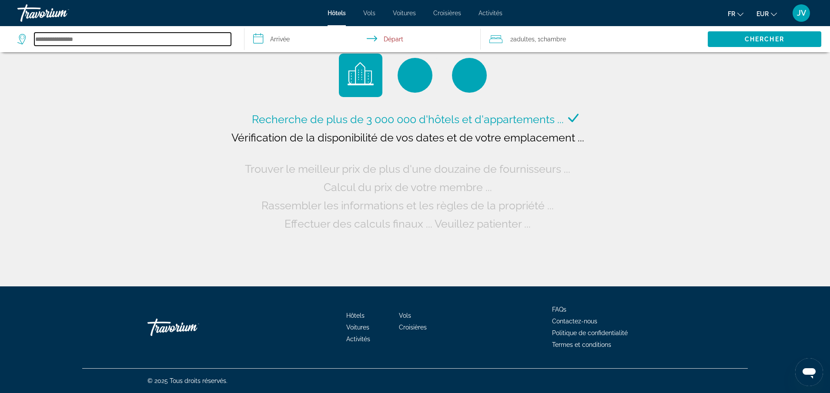
click at [177, 40] on input "Search hotel destination" at bounding box center [132, 39] width 197 height 13
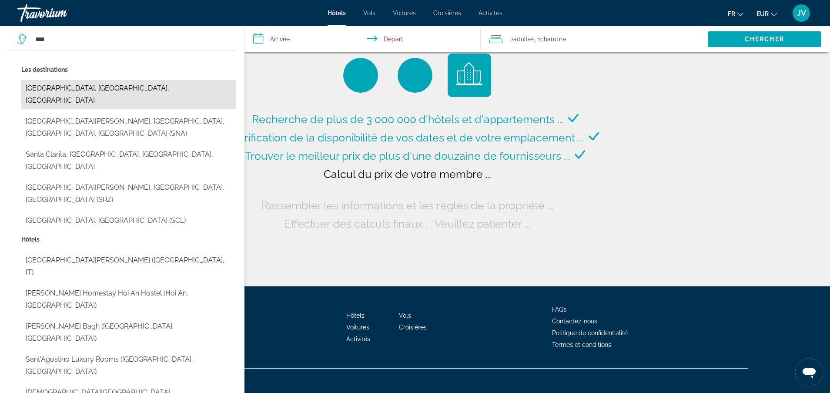
click at [157, 93] on button "Santorini, Santorini Island, Greece" at bounding box center [128, 94] width 214 height 29
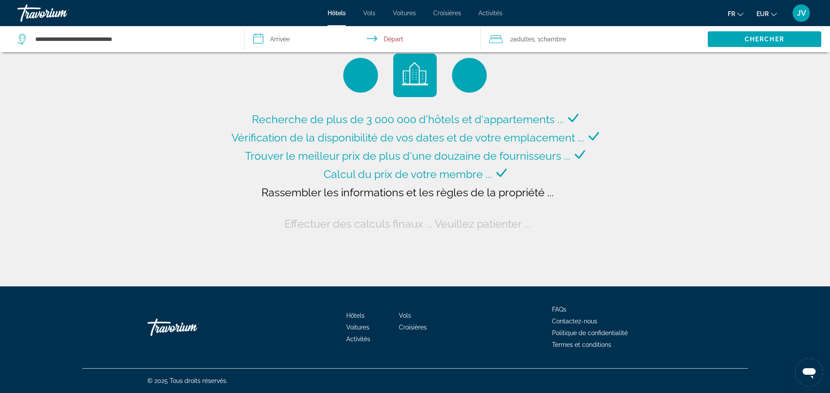
click at [277, 36] on input "**********" at bounding box center [363, 40] width 239 height 29
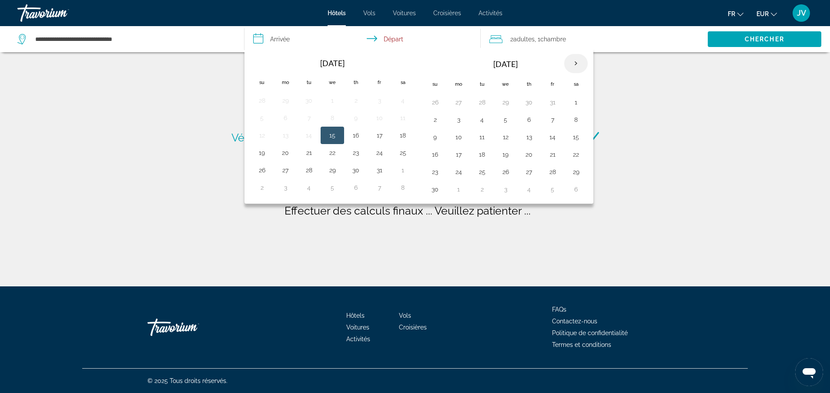
click at [578, 64] on th "Next month" at bounding box center [575, 63] width 23 height 19
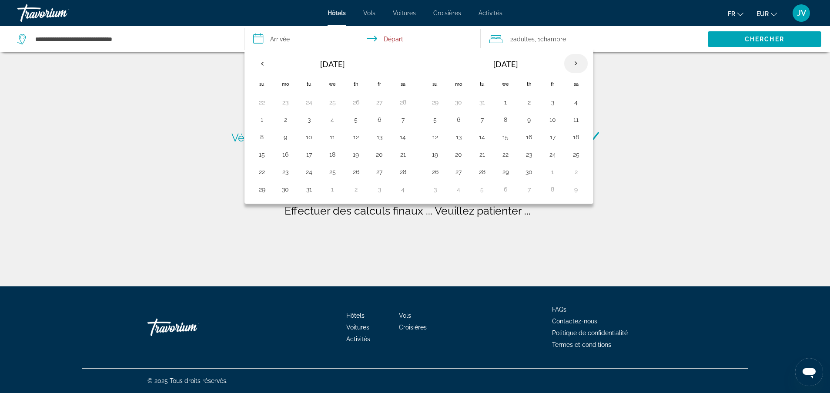
click at [578, 64] on th "Next month" at bounding box center [575, 63] width 23 height 19
type input "**********"
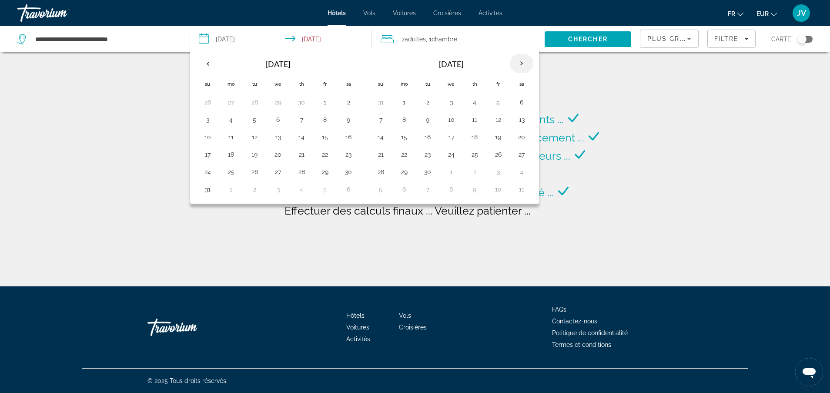
click at [578, 64] on div "Recherche de plus de 3 000 000 d'hôtels et d'appartements ... Vérification de l…" at bounding box center [415, 142] width 372 height 179
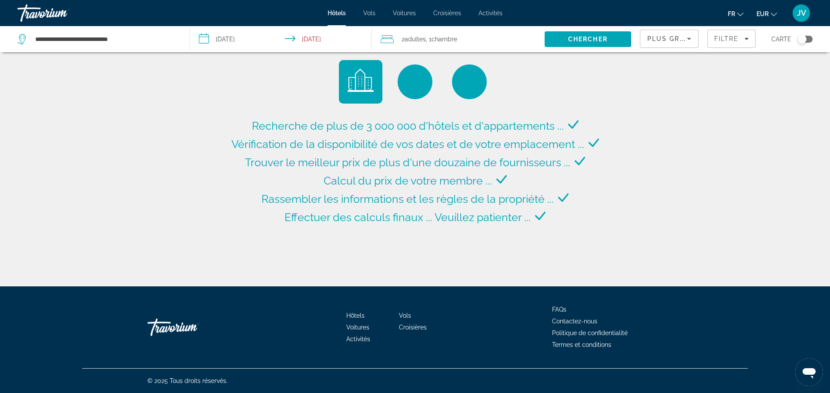
click at [226, 44] on input "**********" at bounding box center [282, 40] width 185 height 29
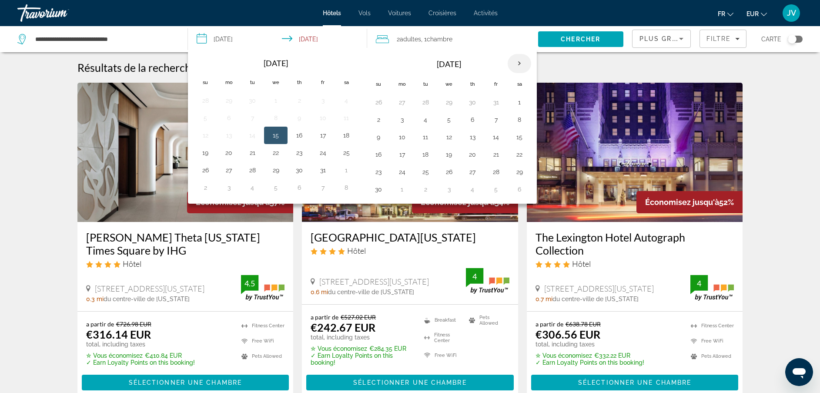
click at [516, 61] on th "Next month" at bounding box center [518, 63] width 23 height 19
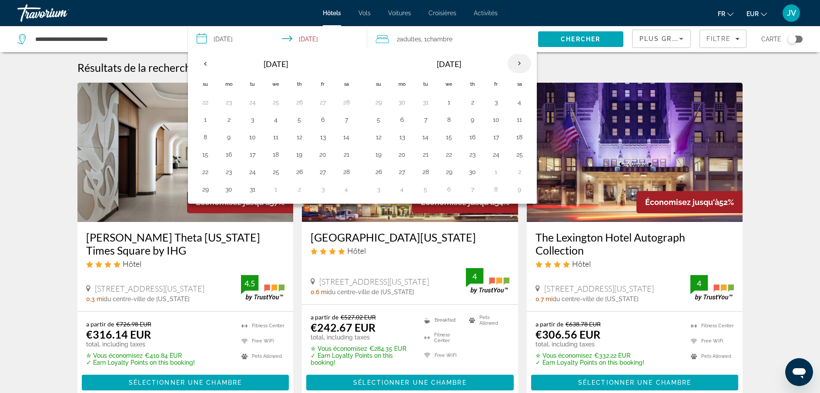
click at [516, 61] on th "Next month" at bounding box center [518, 63] width 23 height 19
click at [202, 169] on button "26" at bounding box center [205, 172] width 14 height 12
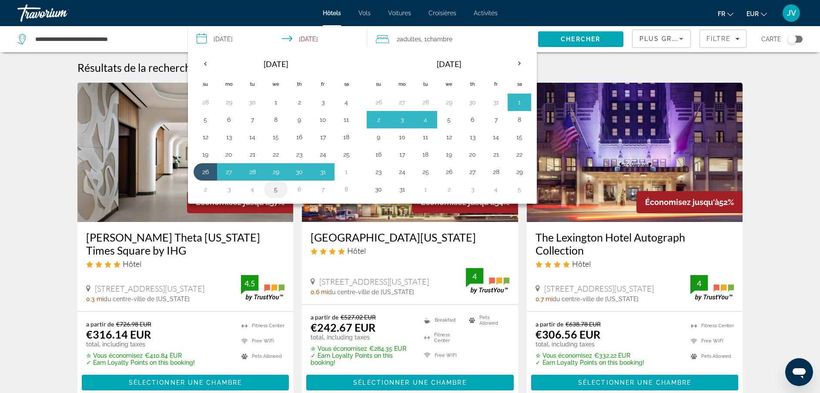
click at [281, 188] on button "5" at bounding box center [276, 189] width 14 height 12
type input "**********"
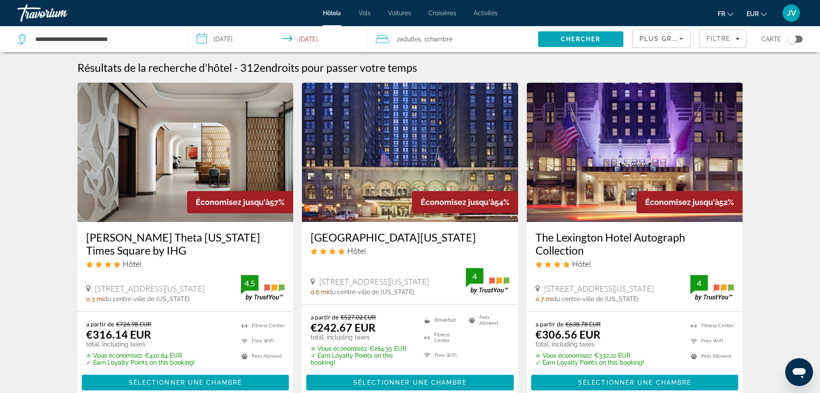
click at [475, 44] on div "2 Adulte Adultes , 1 Chambre pièces" at bounding box center [457, 39] width 162 height 12
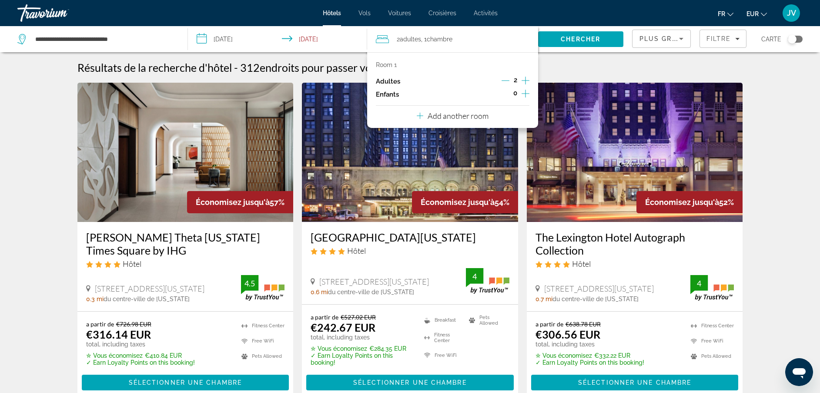
click at [529, 94] on icon "Increment children" at bounding box center [525, 93] width 8 height 10
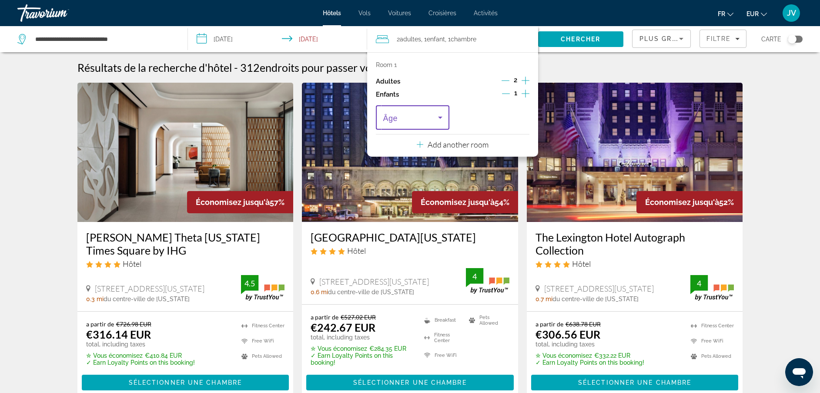
click at [436, 119] on icon "Travelers: 2 adults, 1 child" at bounding box center [440, 117] width 10 height 10
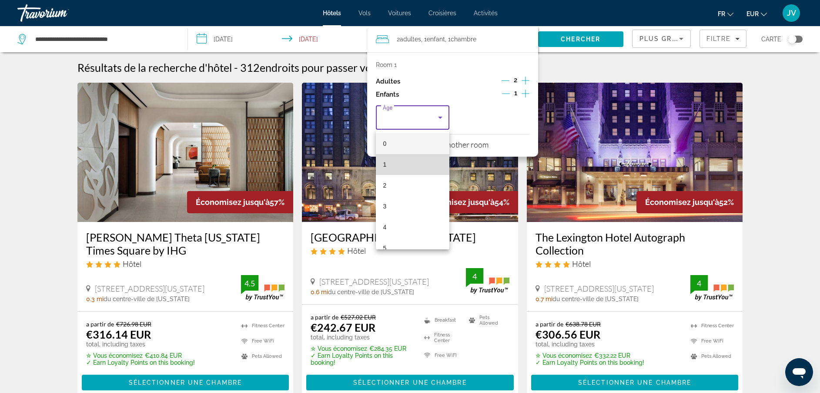
click at [435, 164] on mat-option "1" at bounding box center [412, 164] width 73 height 21
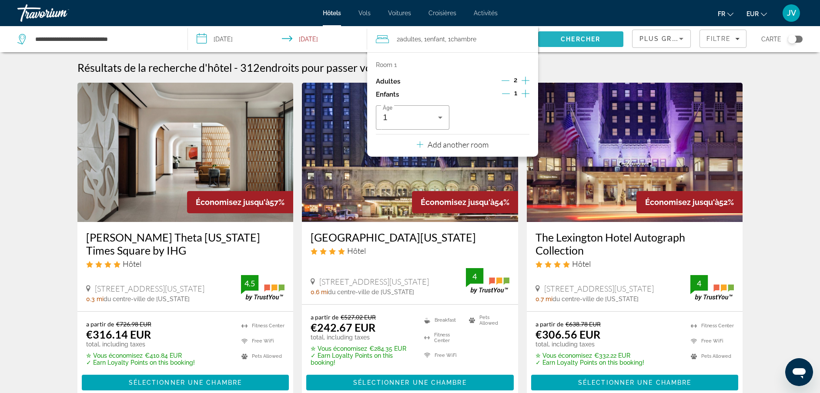
click at [562, 37] on span "Chercher" at bounding box center [580, 39] width 40 height 7
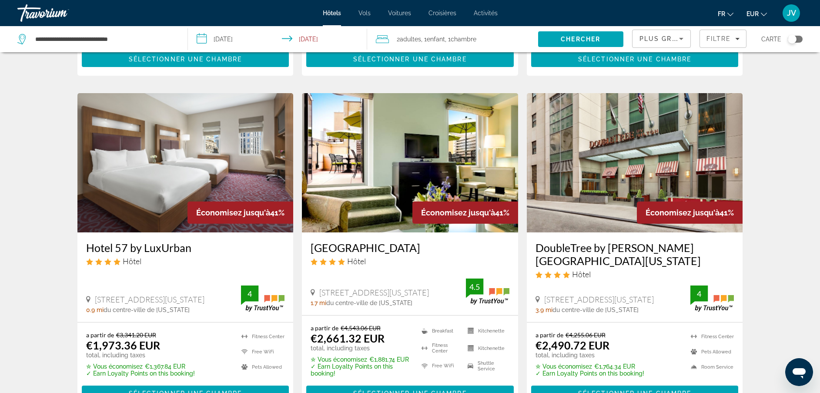
scroll to position [356, 0]
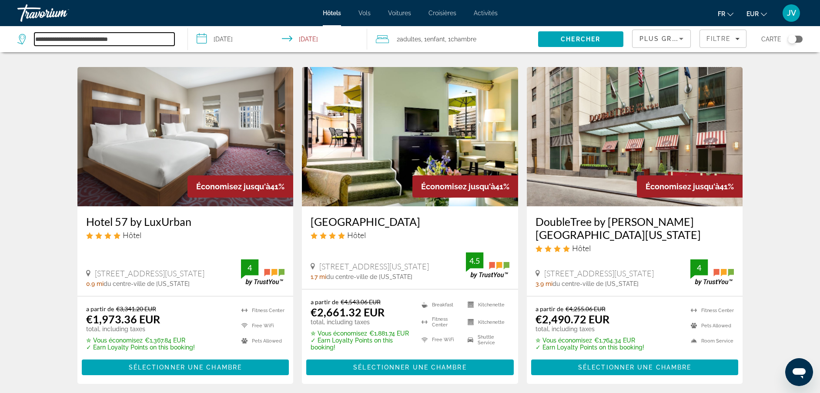
click at [89, 43] on input "**********" at bounding box center [104, 39] width 140 height 13
drag, startPoint x: 145, startPoint y: 32, endPoint x: 46, endPoint y: 28, distance: 99.2
click at [46, 28] on div "**********" at bounding box center [97, 39] width 161 height 26
drag, startPoint x: 46, startPoint y: 28, endPoint x: 27, endPoint y: 87, distance: 62.3
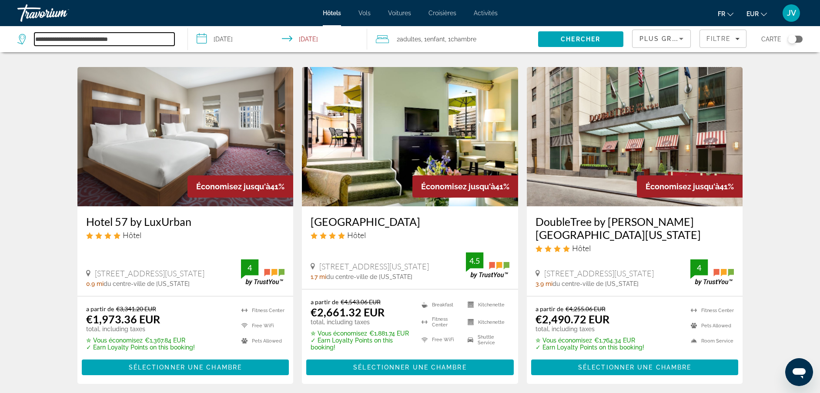
click at [111, 36] on input "**********" at bounding box center [104, 39] width 140 height 13
type input "**********"
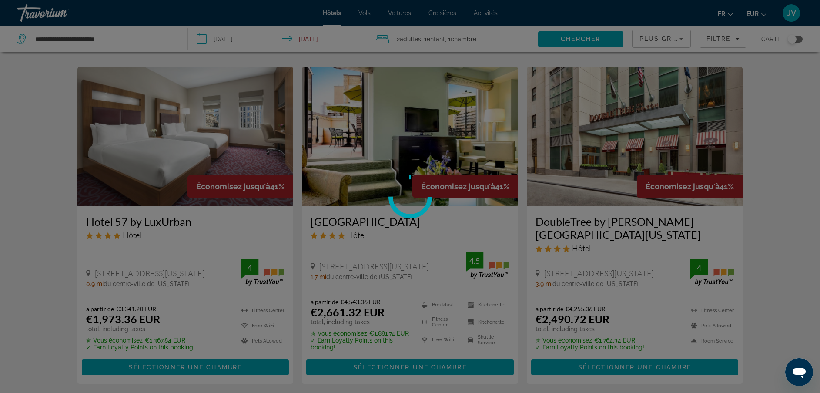
click at [111, 36] on div at bounding box center [410, 196] width 820 height 393
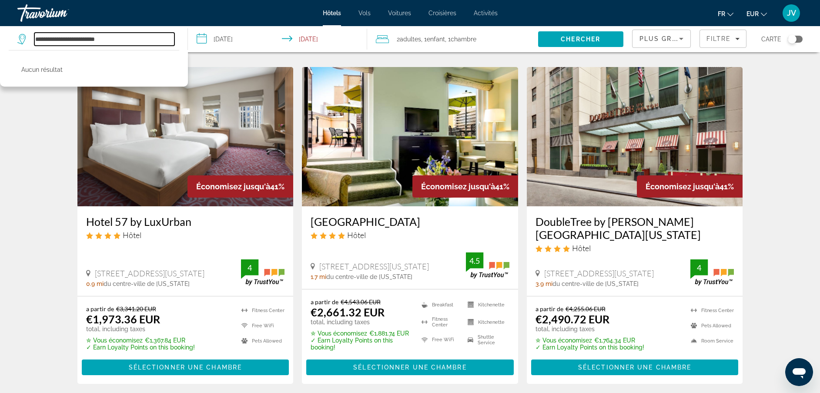
click at [111, 36] on input "**********" at bounding box center [104, 39] width 140 height 13
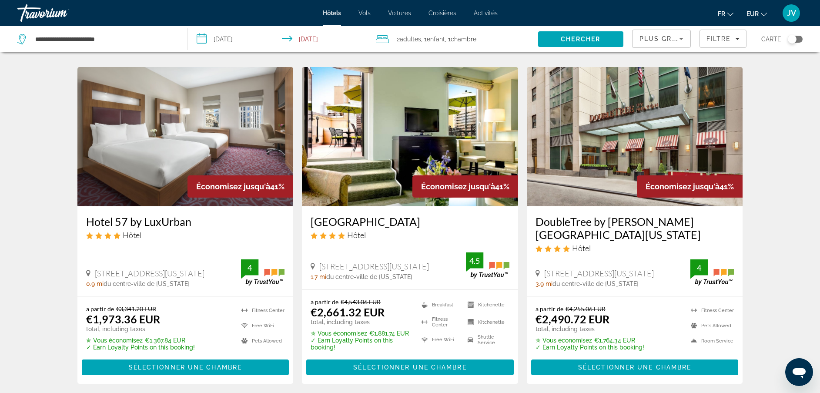
drag, startPoint x: 33, startPoint y: 37, endPoint x: 104, endPoint y: 38, distance: 70.9
click at [104, 38] on div "**********" at bounding box center [95, 39] width 157 height 13
drag, startPoint x: 119, startPoint y: 43, endPoint x: 27, endPoint y: 44, distance: 92.6
click at [27, 44] on div "**********" at bounding box center [95, 39] width 157 height 13
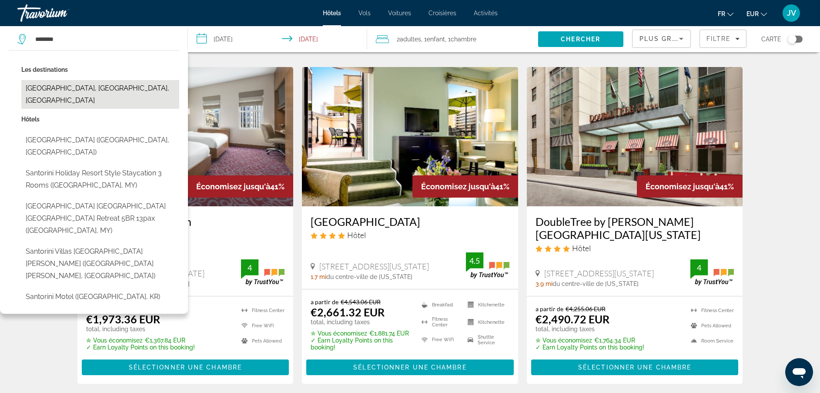
click at [52, 92] on button "Santorini, Santorini Island, Greece" at bounding box center [100, 94] width 158 height 29
type input "**********"
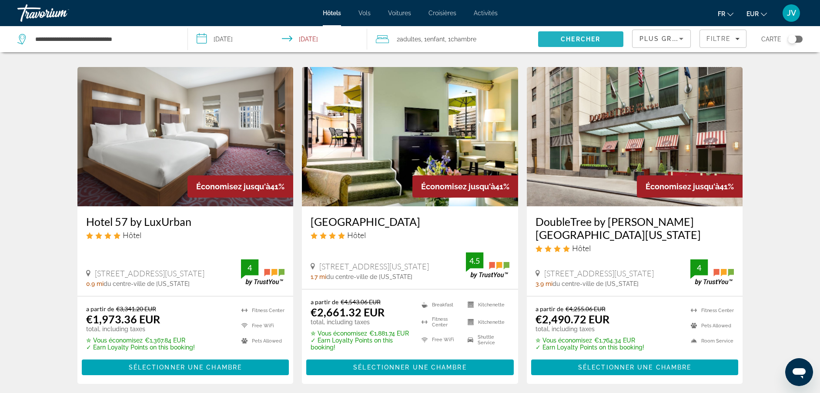
click at [573, 40] on span "Chercher" at bounding box center [580, 39] width 40 height 7
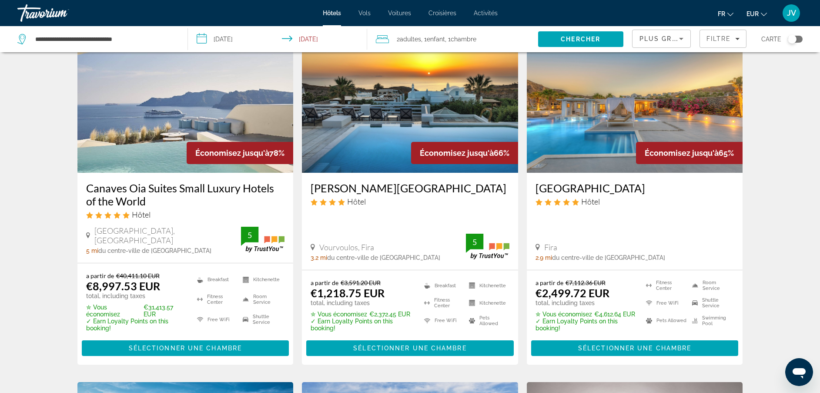
scroll to position [32, 0]
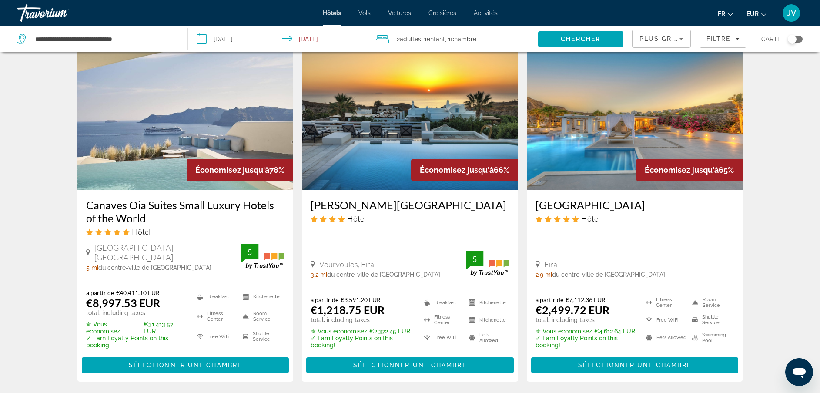
click at [440, 130] on img "Main content" at bounding box center [410, 119] width 216 height 139
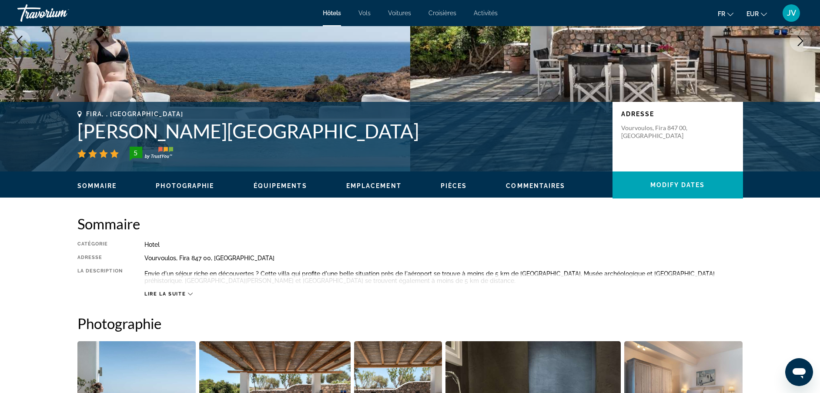
scroll to position [37, 0]
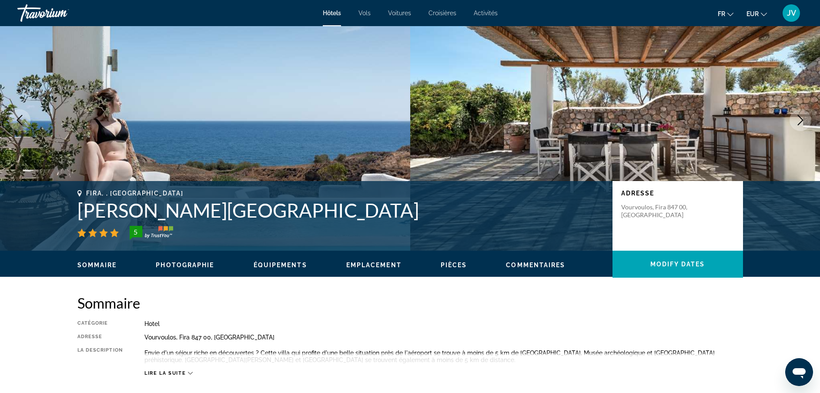
click at [157, 208] on h1 "Anema Boutique Hotel & Villas Santorini" at bounding box center [340, 210] width 526 height 23
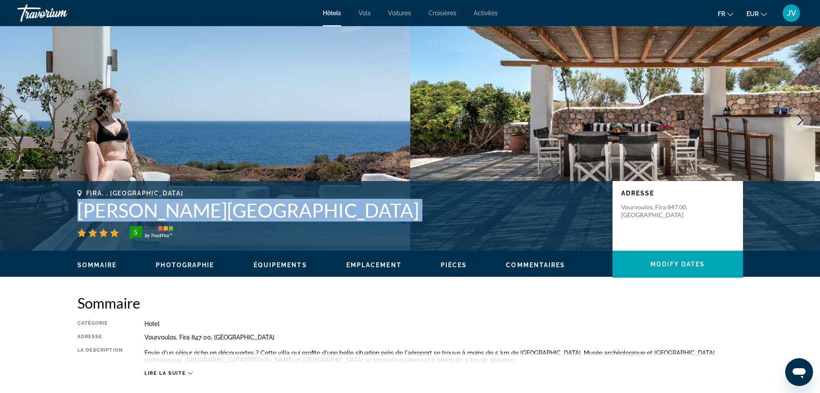
copy div "Anema Boutique Hotel & Villas Santorini"
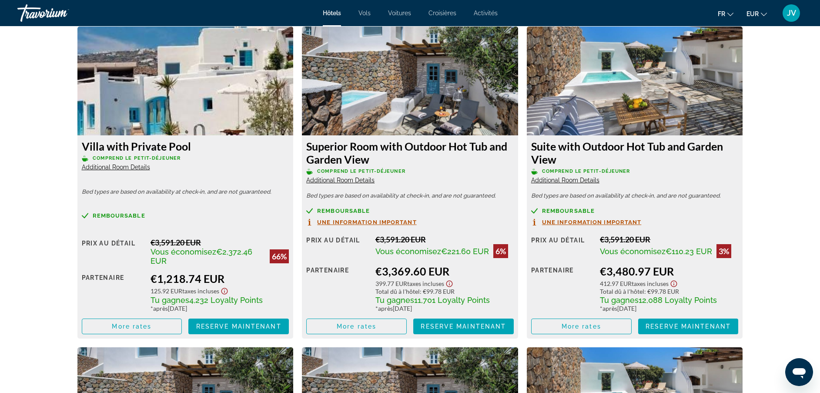
scroll to position [1161, 0]
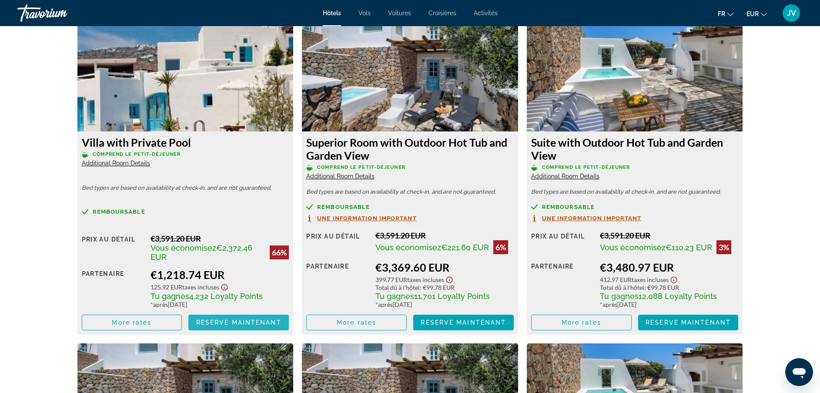
click at [252, 321] on span "Reserve maintenant" at bounding box center [238, 322] width 85 height 7
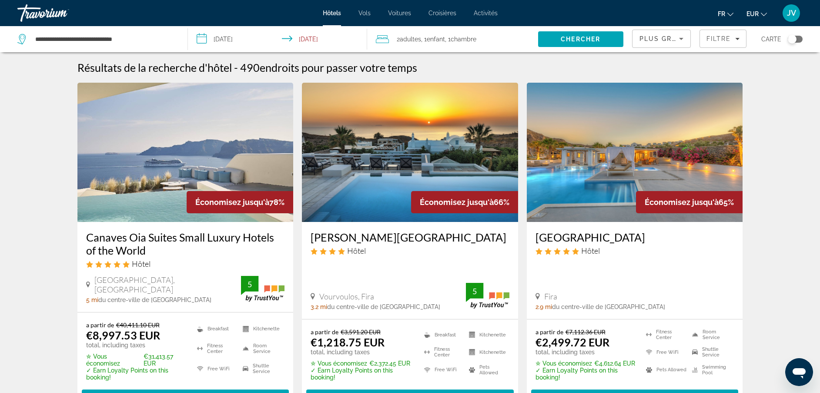
click at [427, 36] on span ", 1 Enfant Enfants" at bounding box center [433, 39] width 24 height 12
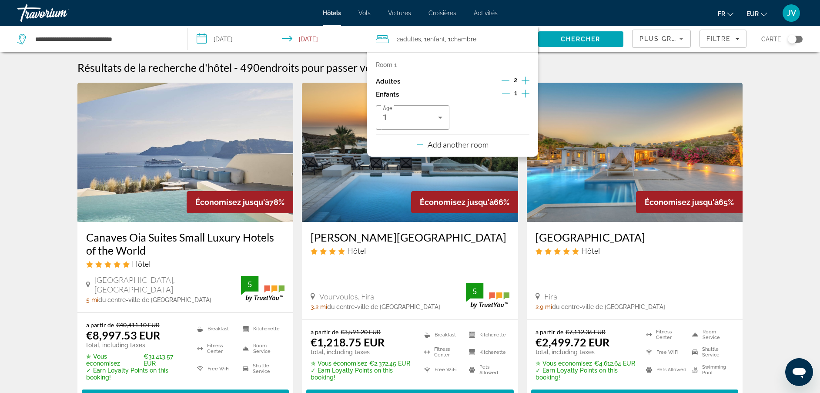
click at [526, 96] on icon "Increment children" at bounding box center [525, 93] width 8 height 10
click at [499, 115] on span "Travelers: 2 adults, 2 children" at bounding box center [490, 117] width 55 height 10
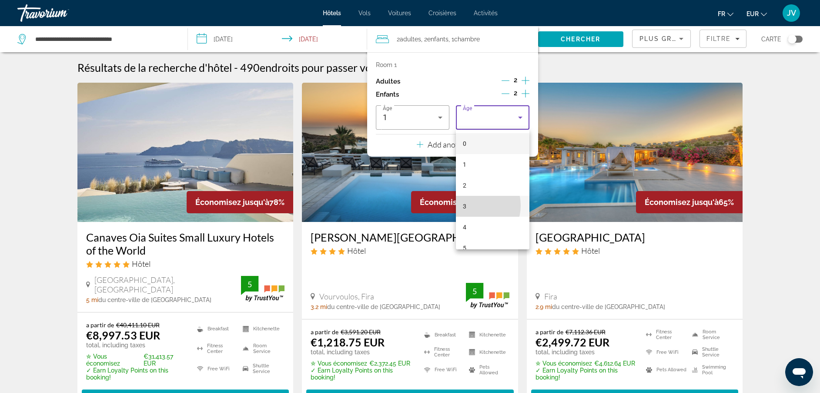
click at [473, 205] on mat-option "3" at bounding box center [492, 206] width 73 height 21
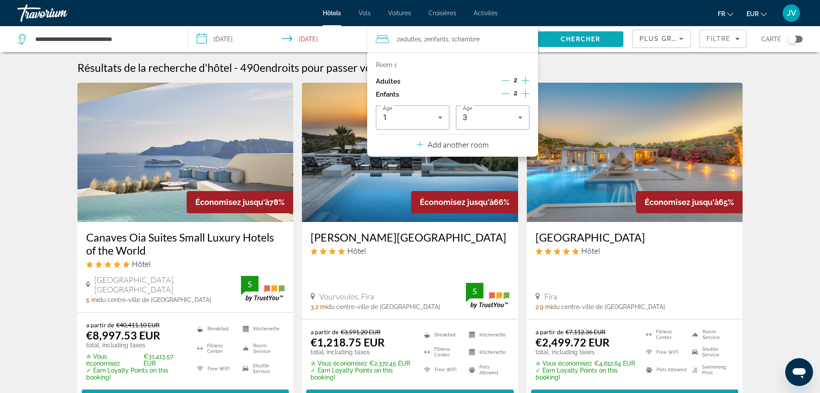
click at [565, 40] on span "Chercher" at bounding box center [580, 39] width 40 height 7
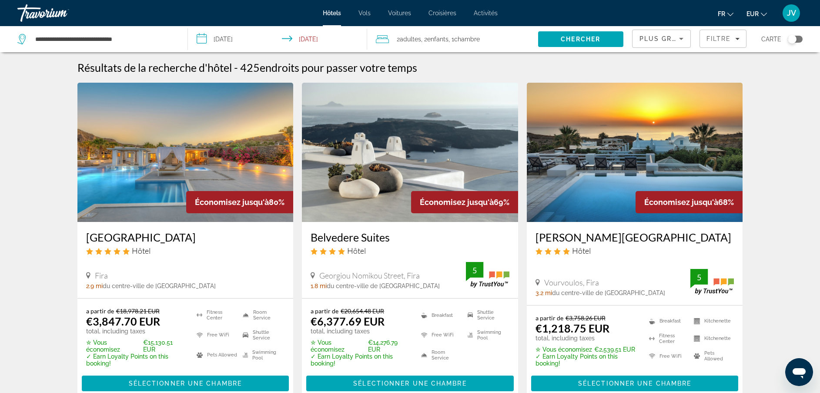
click at [703, 122] on img "Main content" at bounding box center [635, 152] width 216 height 139
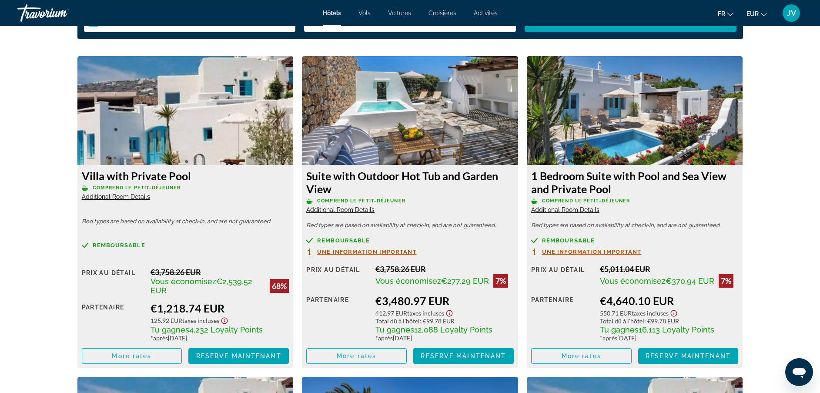
scroll to position [1131, 0]
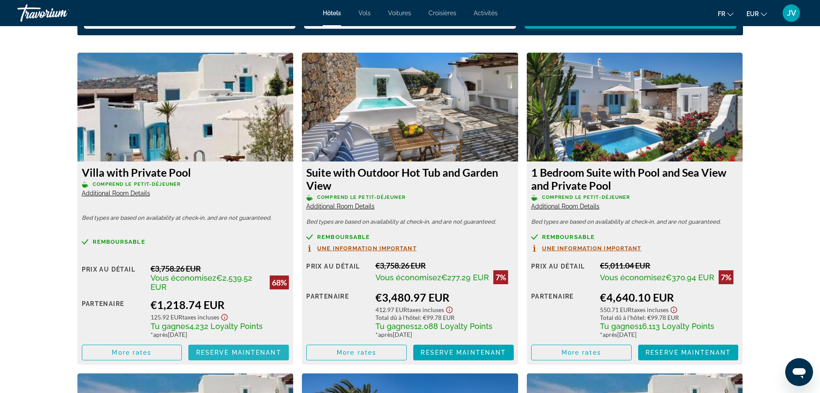
click at [265, 357] on span "Main content" at bounding box center [238, 352] width 100 height 21
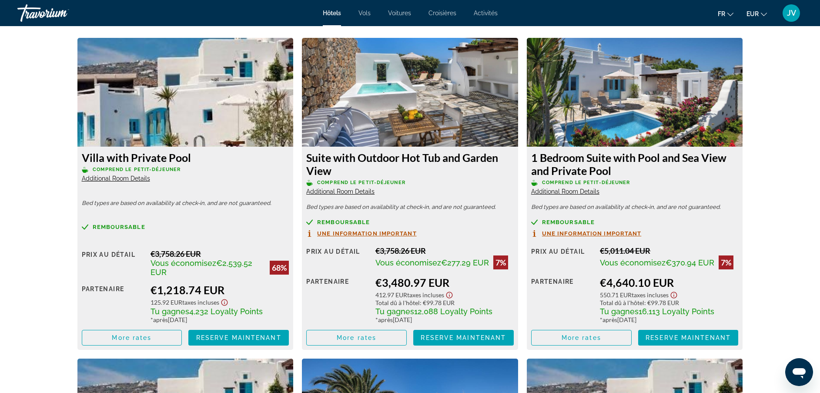
scroll to position [1148, 0]
